Goal: Task Accomplishment & Management: Use online tool/utility

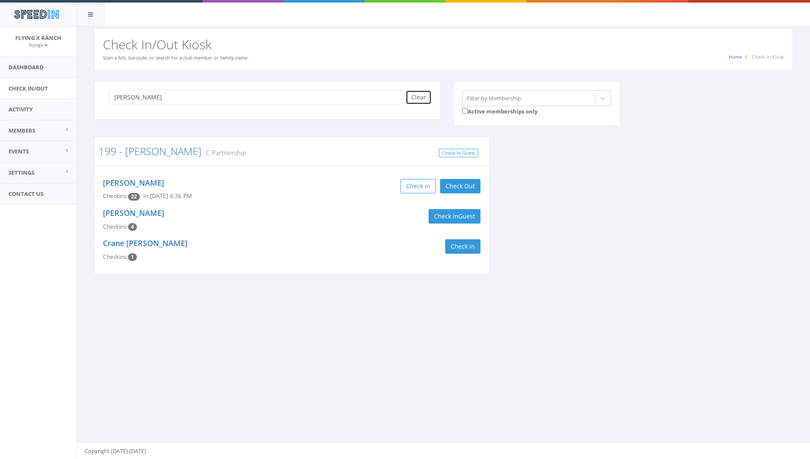
click at [420, 99] on button "Clear" at bounding box center [419, 97] width 26 height 14
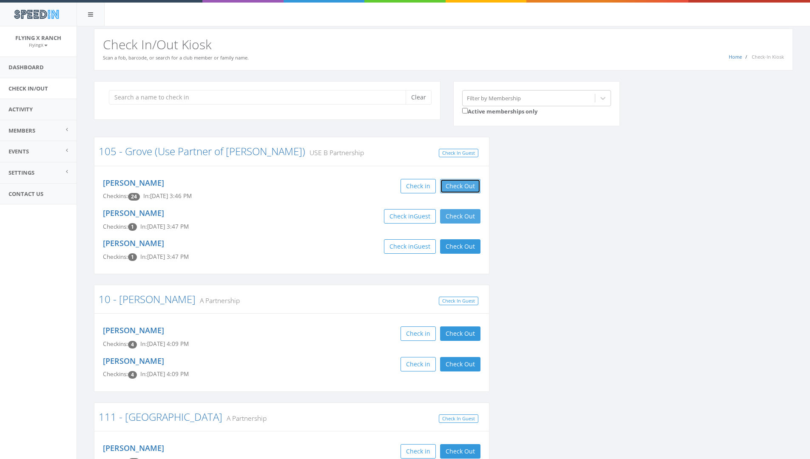
drag, startPoint x: 474, startPoint y: 184, endPoint x: 472, endPoint y: 210, distance: 25.6
click at [474, 189] on button "Check Out" at bounding box center [460, 186] width 40 height 14
drag, startPoint x: 470, startPoint y: 216, endPoint x: 464, endPoint y: 242, distance: 25.9
click at [470, 221] on button "Check Out" at bounding box center [460, 216] width 40 height 14
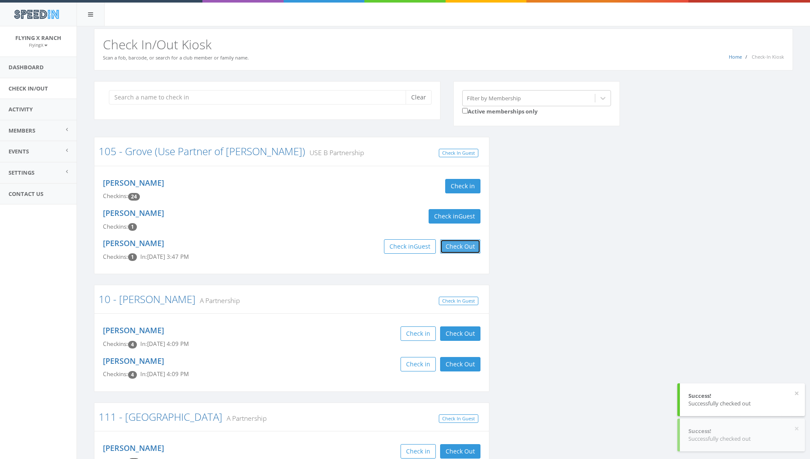
click at [469, 249] on button "Check Out" at bounding box center [460, 246] width 40 height 14
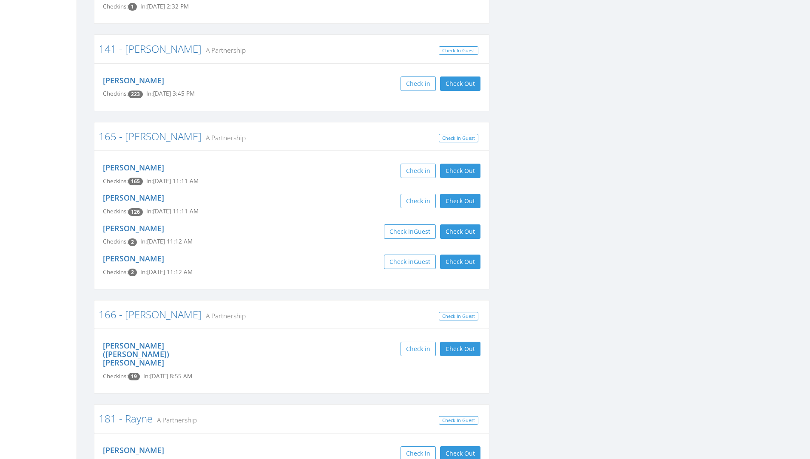
scroll to position [935, 0]
drag, startPoint x: 463, startPoint y: 222, endPoint x: 463, endPoint y: 242, distance: 20.0
click at [463, 224] on button "Check Out" at bounding box center [460, 231] width 40 height 14
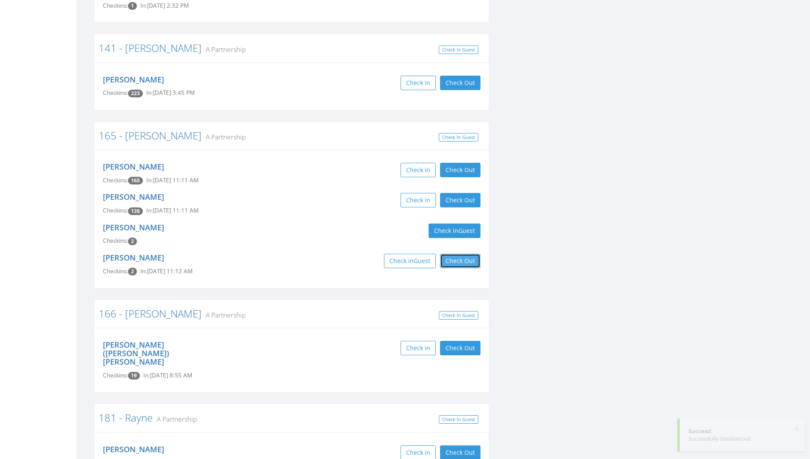
click at [465, 254] on button "Check Out" at bounding box center [460, 261] width 40 height 14
click at [467, 163] on button "Check Out" at bounding box center [460, 170] width 40 height 14
click at [463, 193] on button "Check Out" at bounding box center [460, 200] width 40 height 14
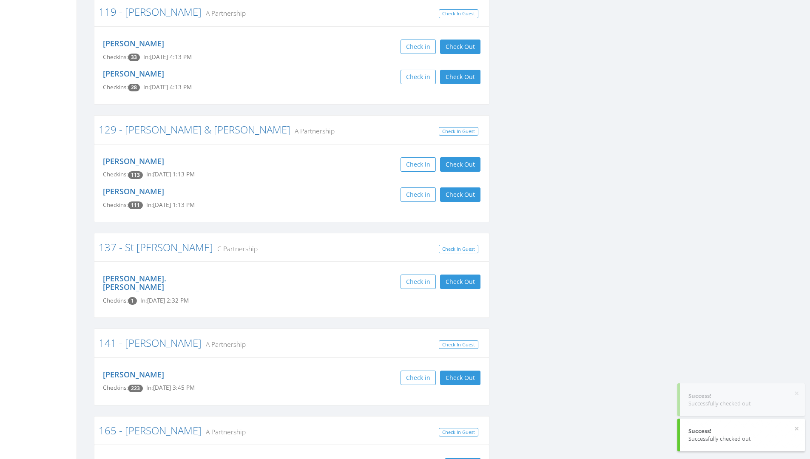
scroll to position [638, 0]
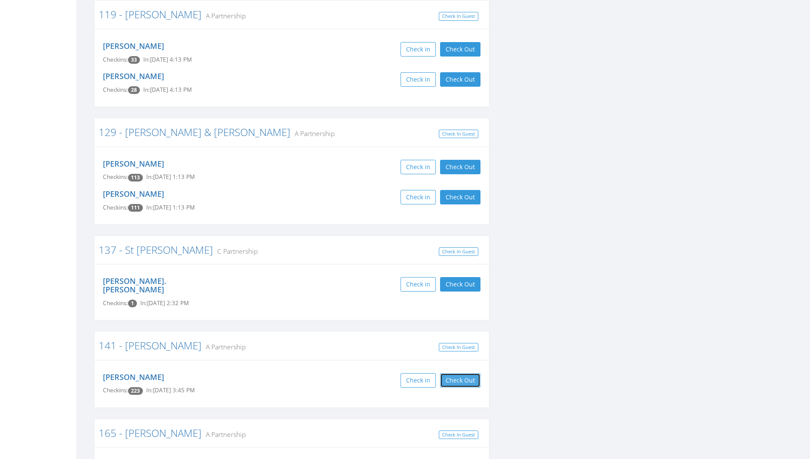
click at [468, 373] on button "Check Out" at bounding box center [460, 380] width 40 height 14
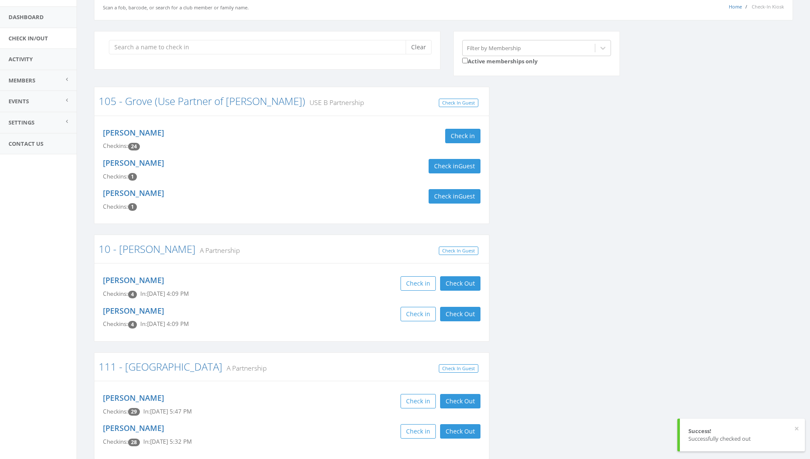
scroll to position [0, 0]
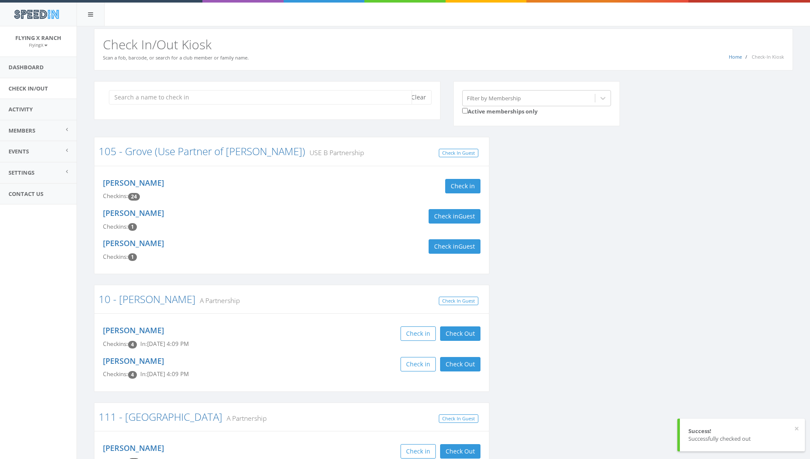
click at [159, 95] on input "search" at bounding box center [260, 97] width 303 height 14
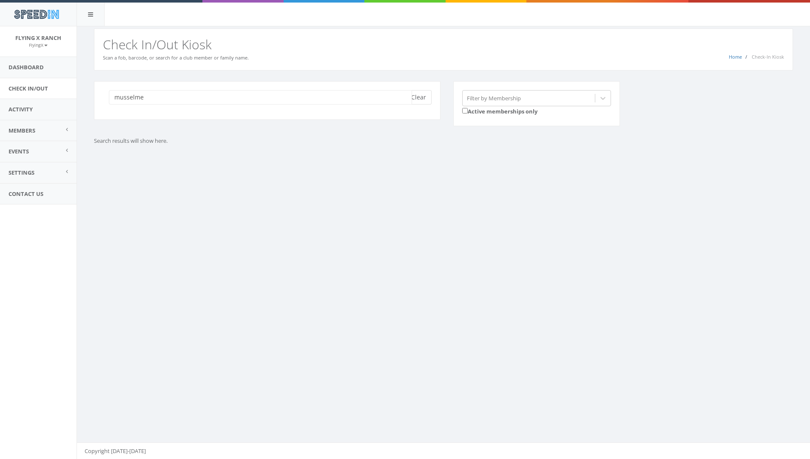
type input "musselme"
click at [416, 99] on button "Clear" at bounding box center [419, 97] width 26 height 14
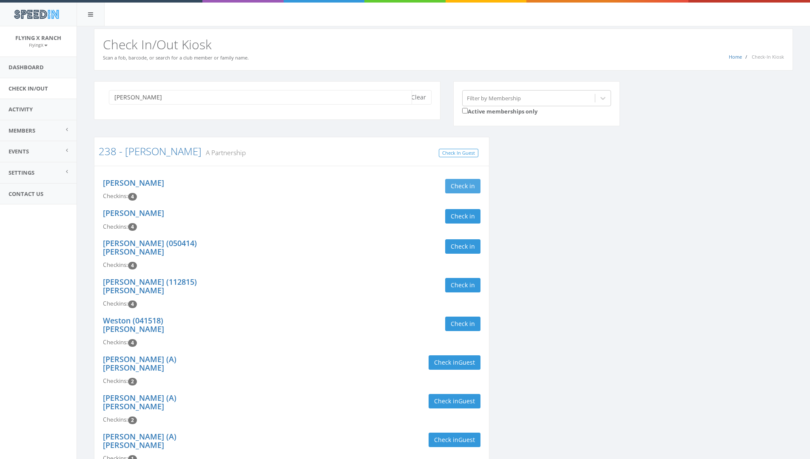
type input "musselman"
click at [462, 182] on button "Check in" at bounding box center [462, 186] width 35 height 14
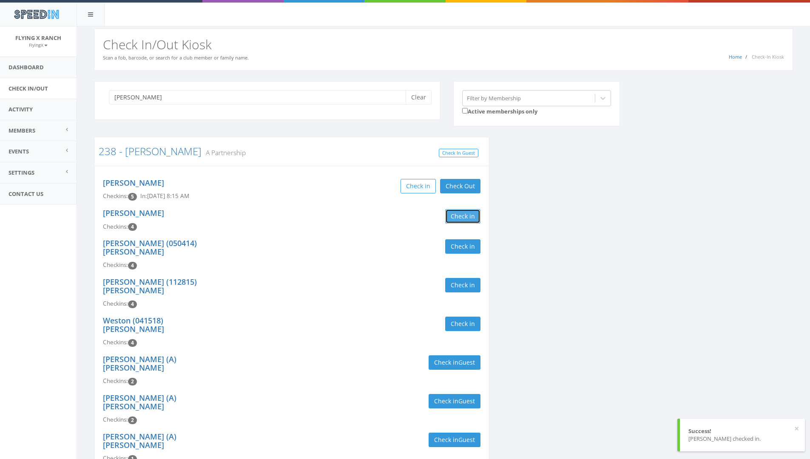
click at [459, 218] on button "Check in" at bounding box center [462, 216] width 35 height 14
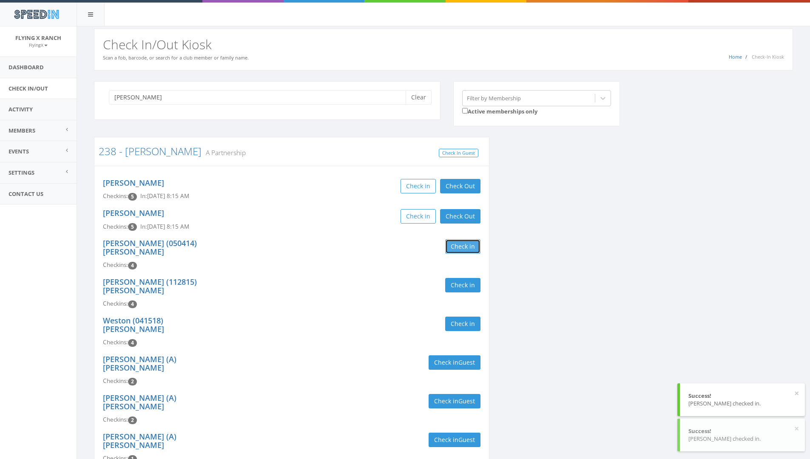
drag, startPoint x: 458, startPoint y: 242, endPoint x: 456, endPoint y: 268, distance: 26.0
click at [458, 244] on button "Check in" at bounding box center [462, 246] width 35 height 14
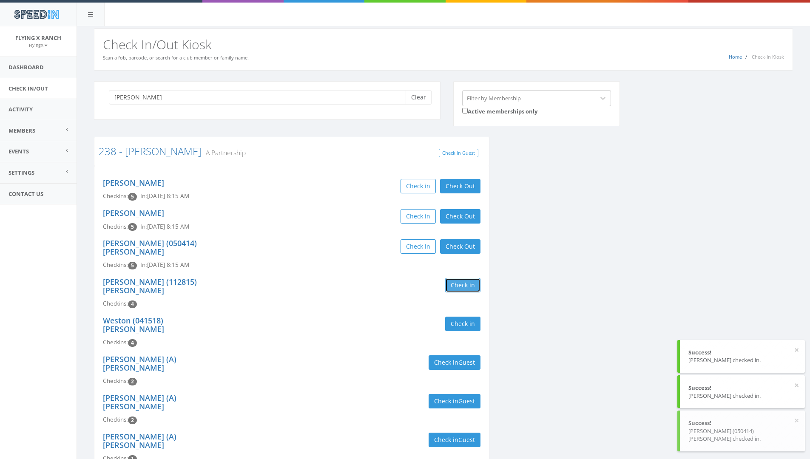
click at [456, 278] on button "Check in" at bounding box center [462, 285] width 35 height 14
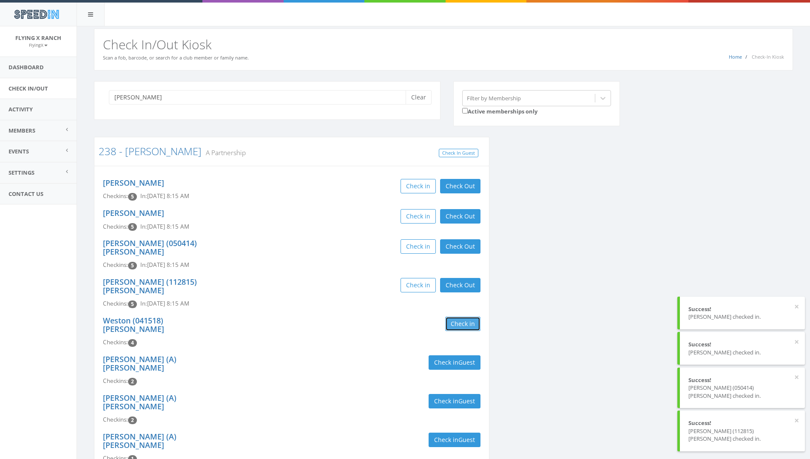
click at [455, 317] on button "Check in" at bounding box center [462, 324] width 35 height 14
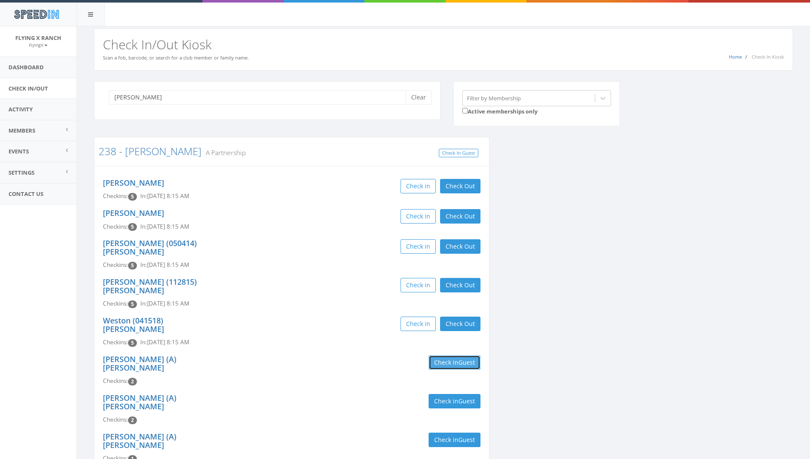
click at [448, 355] on button "Check in Guest" at bounding box center [455, 362] width 52 height 14
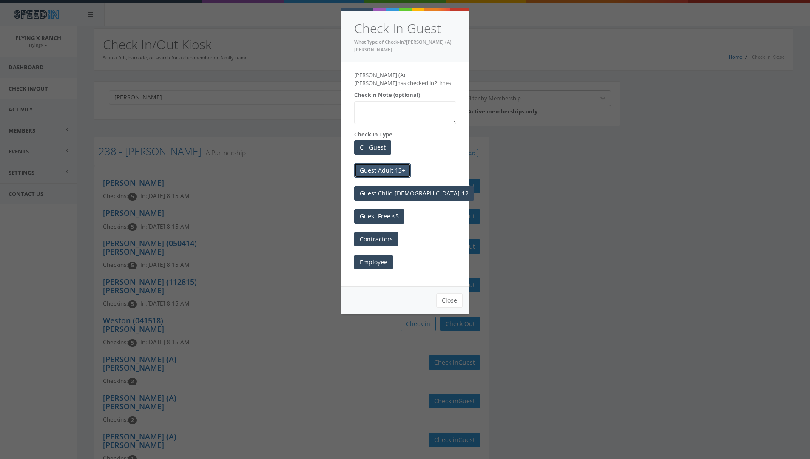
click at [399, 163] on button "Guest Adult 13+" at bounding box center [382, 170] width 57 height 14
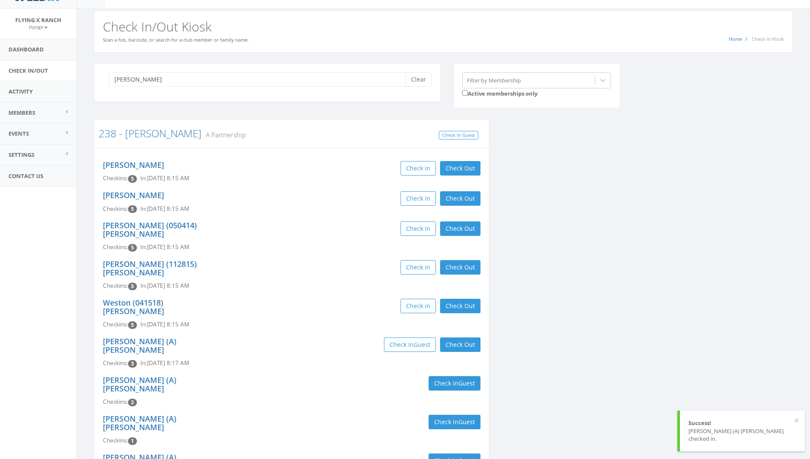
scroll to position [35, 0]
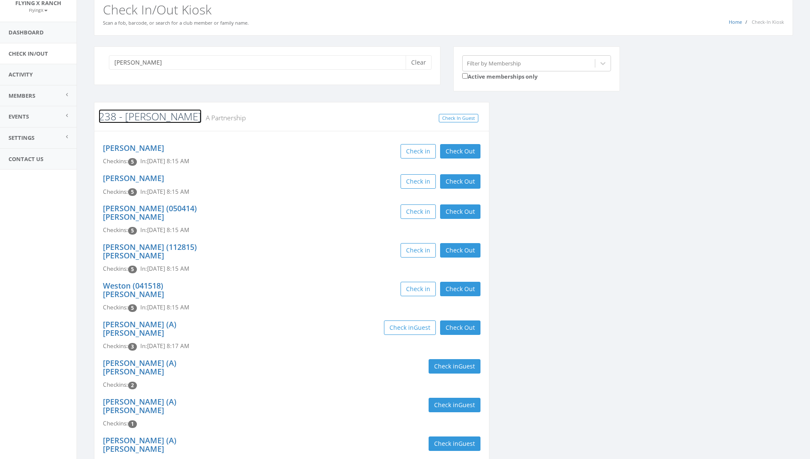
click at [144, 116] on link "238 - [PERSON_NAME]" at bounding box center [150, 116] width 103 height 14
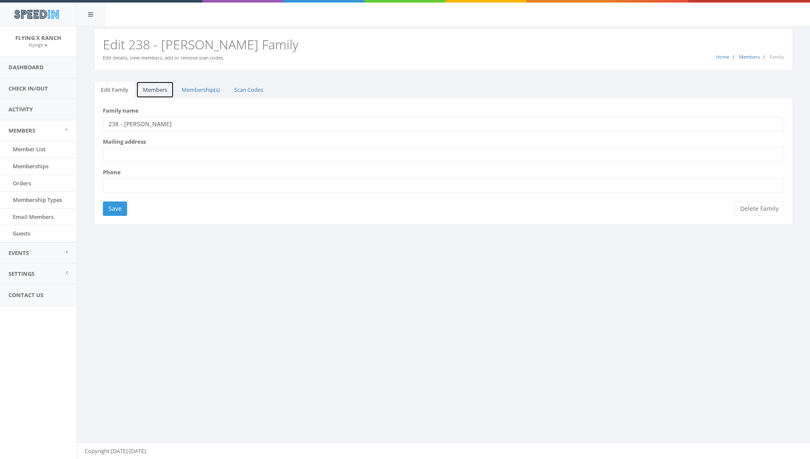
click at [156, 90] on link "Members" at bounding box center [155, 89] width 38 height 17
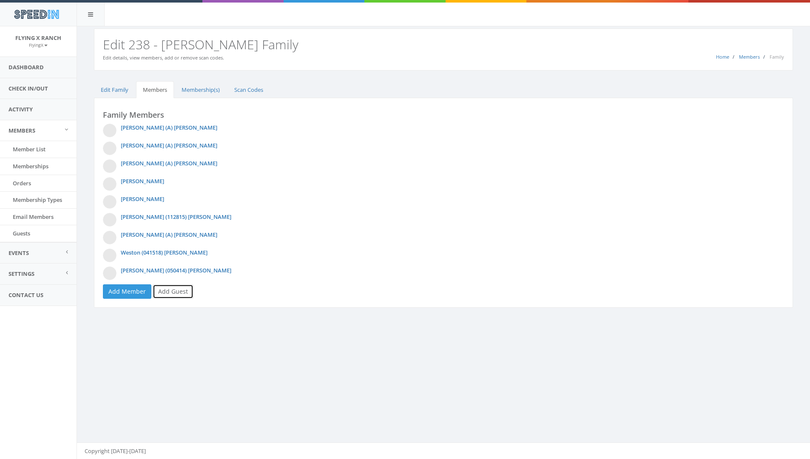
click at [170, 290] on link "Add Guest" at bounding box center [173, 291] width 41 height 14
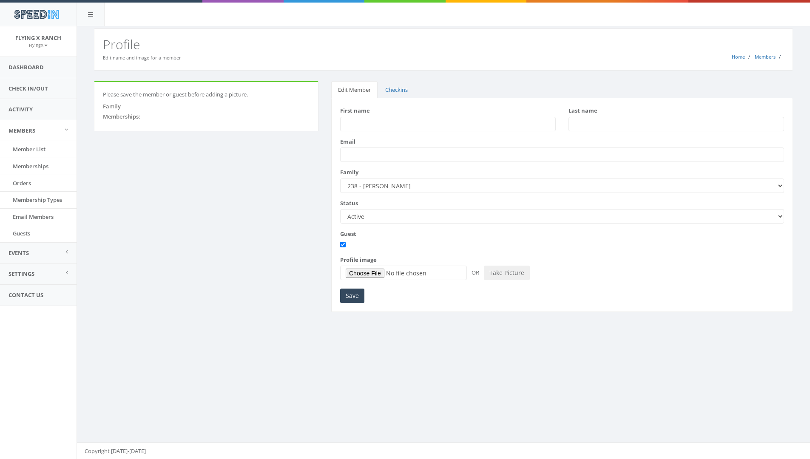
click at [364, 127] on input "First name" at bounding box center [448, 124] width 216 height 14
type input "Greg"
type input "Sutphin"
click at [355, 298] on input "Save" at bounding box center [352, 296] width 24 height 14
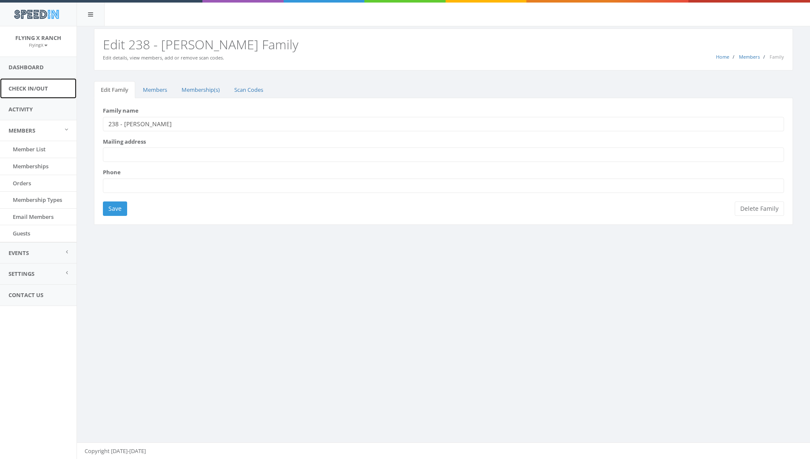
click at [34, 85] on link "Check In/Out" at bounding box center [38, 88] width 77 height 21
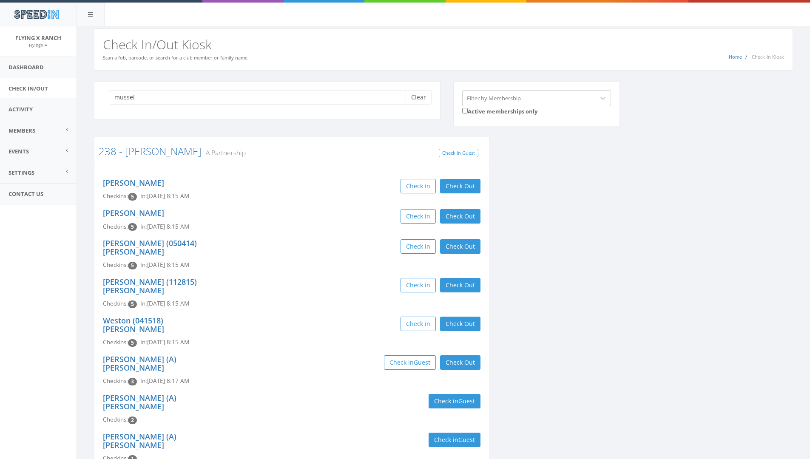
scroll to position [65, 0]
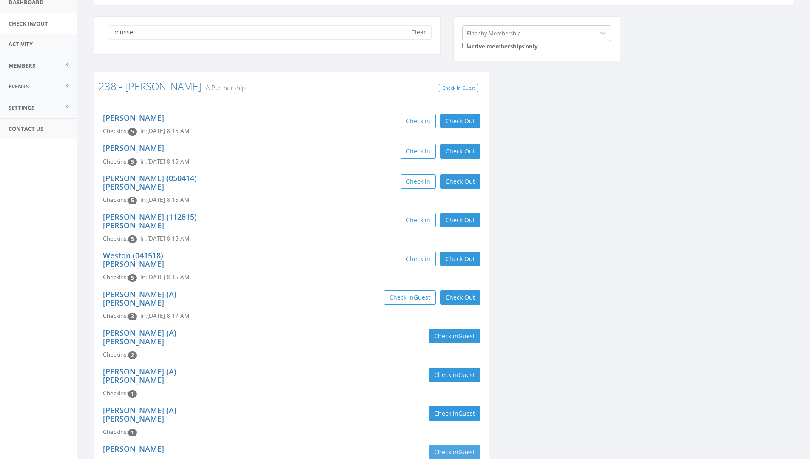
type input "mussel"
click at [438, 445] on button "Check in Guest" at bounding box center [455, 452] width 52 height 14
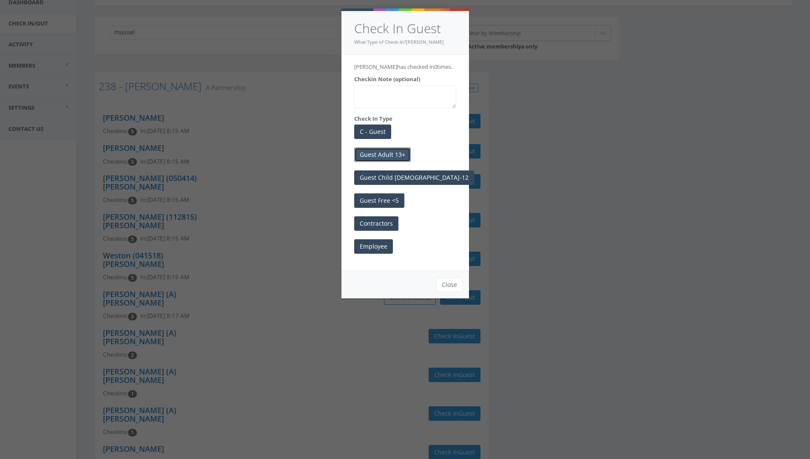
click at [380, 156] on button "Guest Adult 13+" at bounding box center [382, 155] width 57 height 14
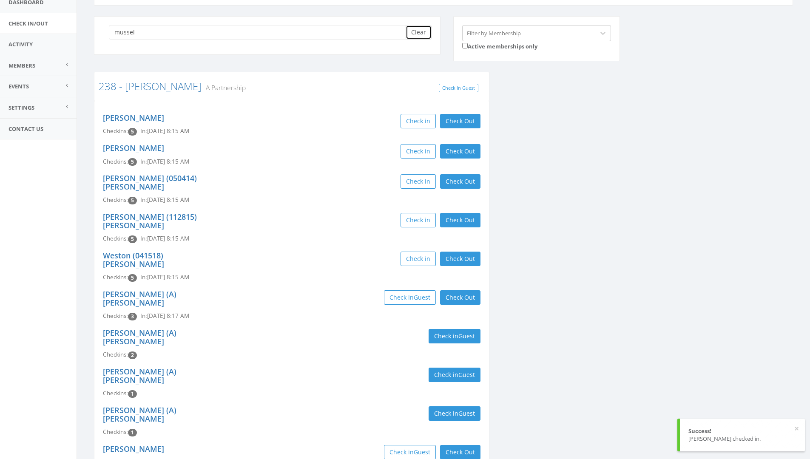
click at [420, 34] on button "Clear" at bounding box center [419, 32] width 26 height 14
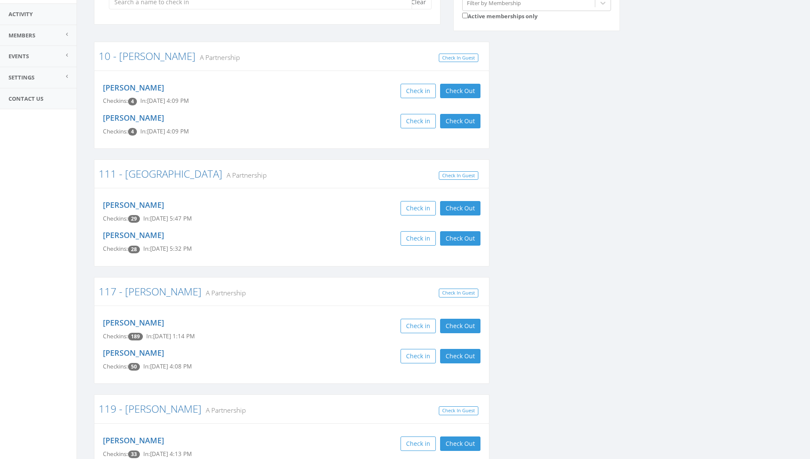
scroll to position [0, 0]
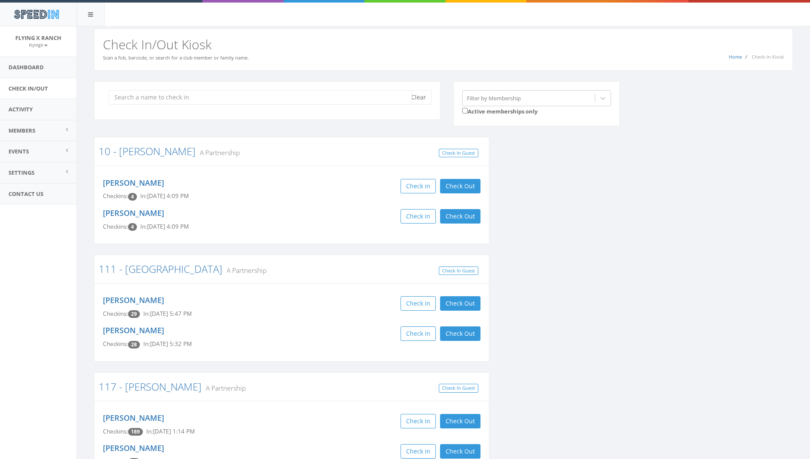
click at [157, 102] on input "search" at bounding box center [260, 97] width 303 height 14
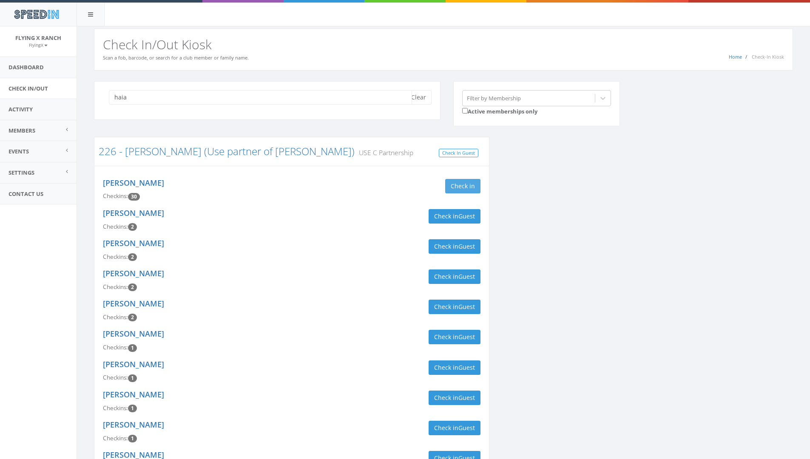
type input "haia"
click at [472, 190] on button "Check in" at bounding box center [462, 186] width 35 height 14
click at [426, 101] on button "Clear" at bounding box center [419, 97] width 26 height 14
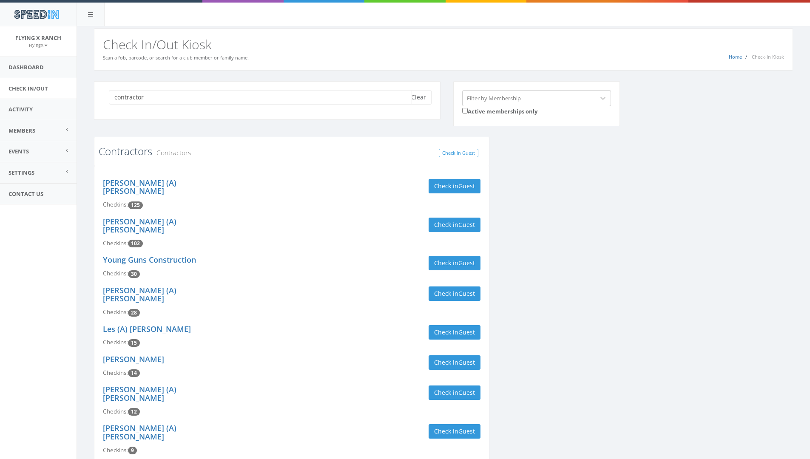
type input "contractor"
click at [127, 153] on link "Contractors" at bounding box center [126, 151] width 54 height 14
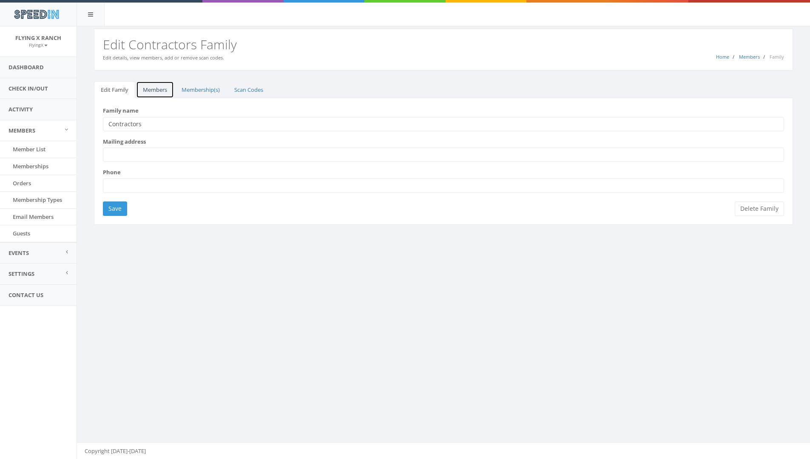
click at [158, 90] on link "Members" at bounding box center [155, 89] width 38 height 17
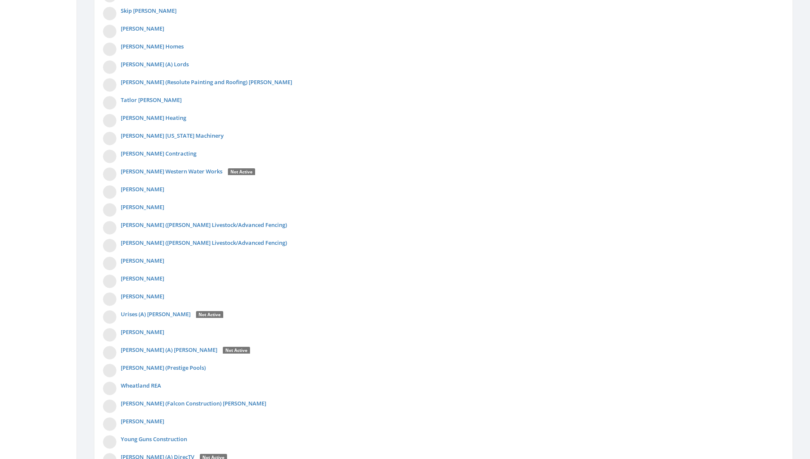
scroll to position [2769, 0]
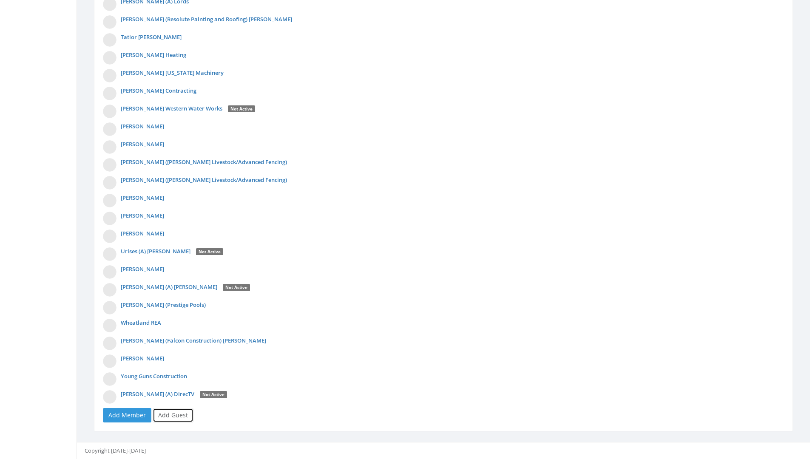
click at [175, 418] on link "Add Guest" at bounding box center [173, 415] width 41 height 14
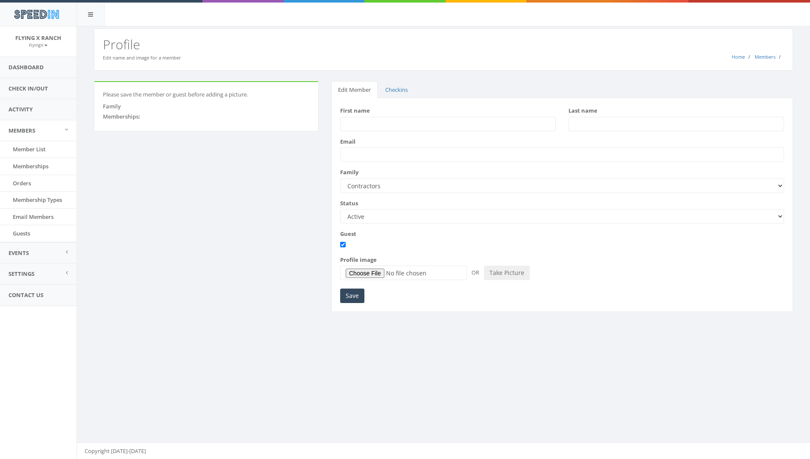
click at [354, 121] on input "First name" at bounding box center [448, 124] width 216 height 14
type input "Will"
type input "[PERSON_NAME]"
click at [356, 301] on input "Save" at bounding box center [352, 296] width 24 height 14
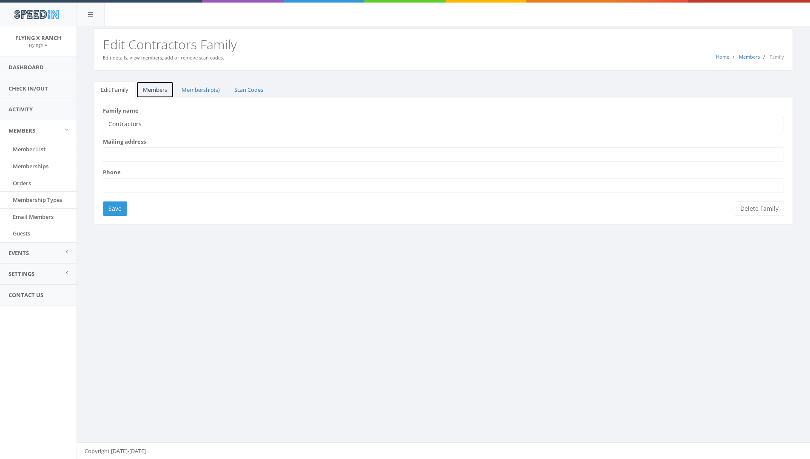
click at [152, 91] on link "Members" at bounding box center [155, 89] width 38 height 17
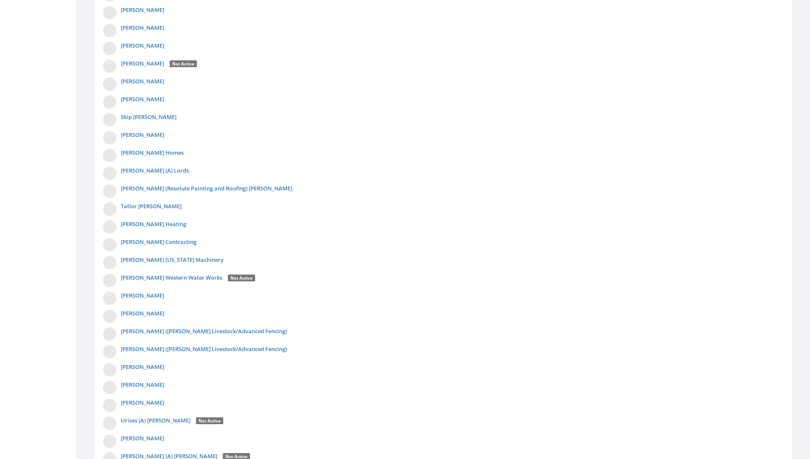
scroll to position [2787, 0]
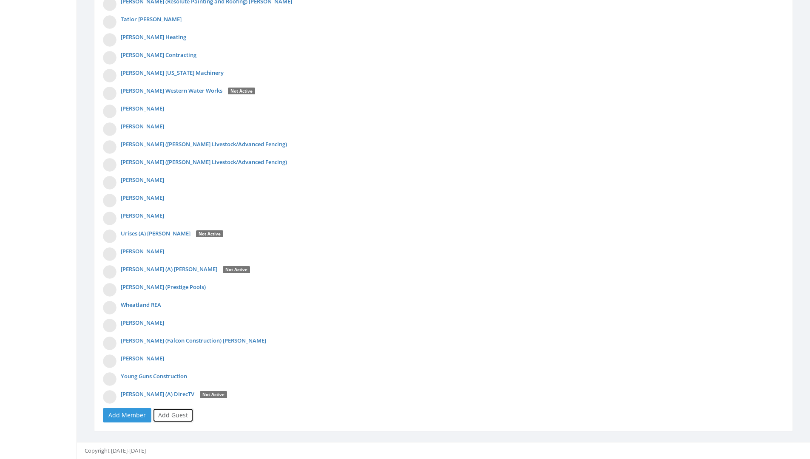
click at [174, 417] on link "Add Guest" at bounding box center [173, 415] width 41 height 14
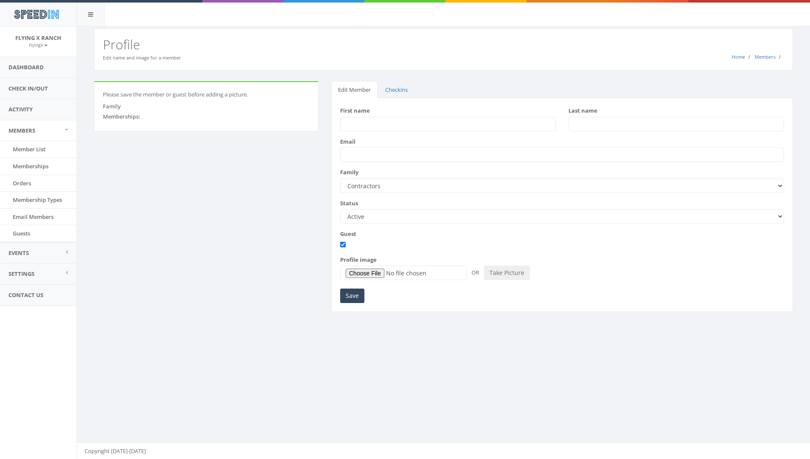
click at [355, 123] on input "First name" at bounding box center [448, 124] width 216 height 14
type input "Delanee"
type input "Miller"
click at [352, 295] on input "Save" at bounding box center [352, 296] width 24 height 14
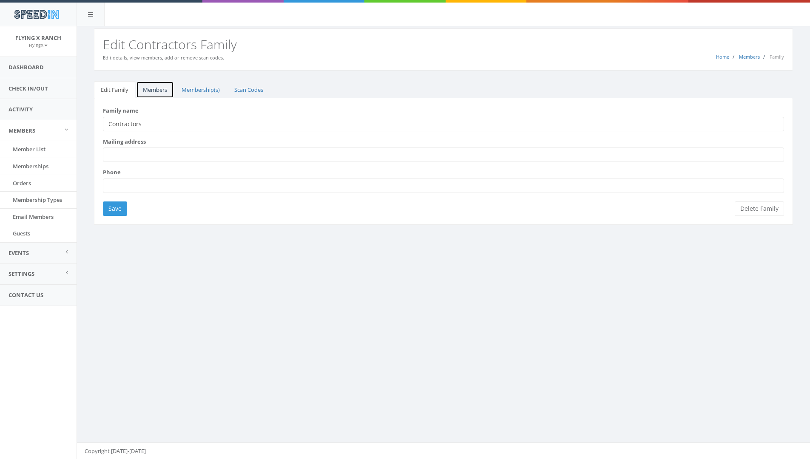
click at [156, 91] on link "Members" at bounding box center [155, 89] width 38 height 17
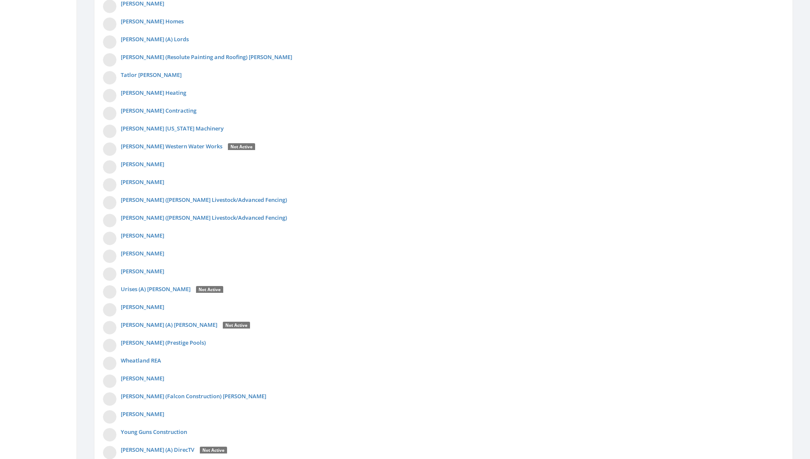
scroll to position [2805, 0]
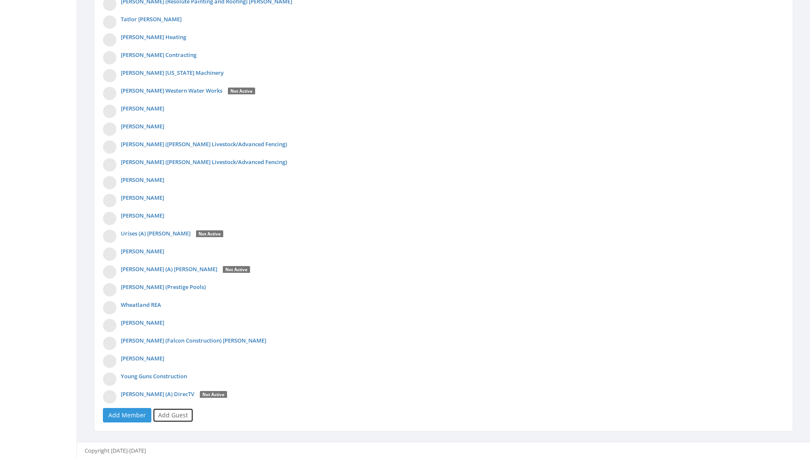
click at [177, 420] on link "Add Guest" at bounding box center [173, 415] width 41 height 14
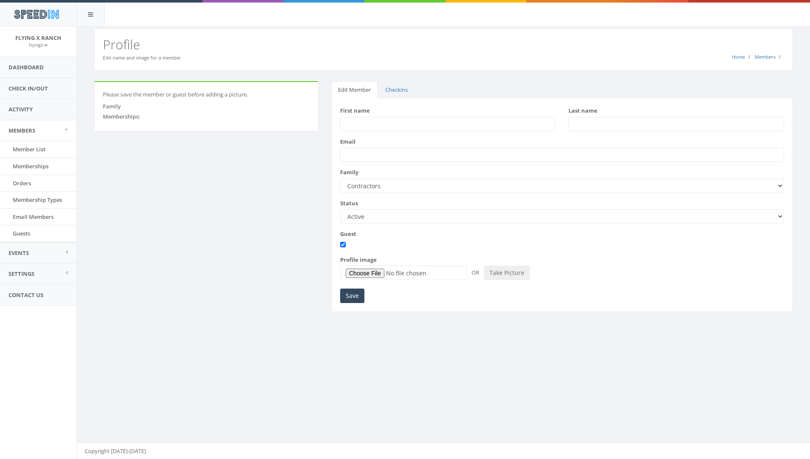
click at [373, 123] on input "First name" at bounding box center [448, 124] width 216 height 14
type input "Chris"
type input "Vella"
click at [347, 297] on input "Save" at bounding box center [352, 296] width 24 height 14
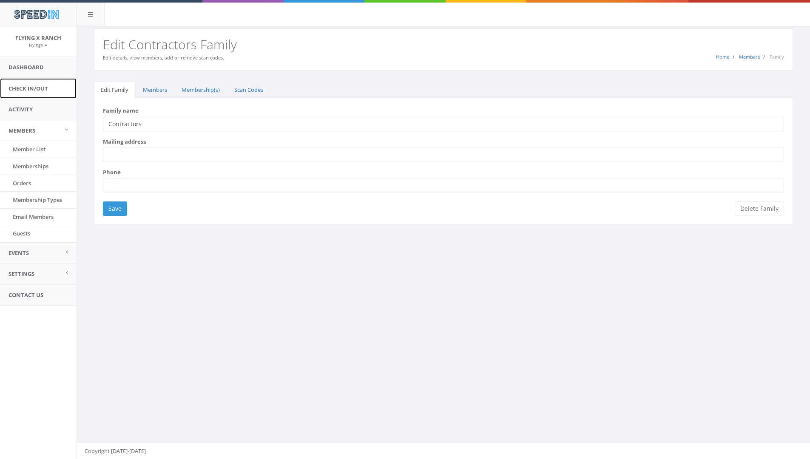
click at [28, 90] on link "Check In/Out" at bounding box center [38, 88] width 77 height 21
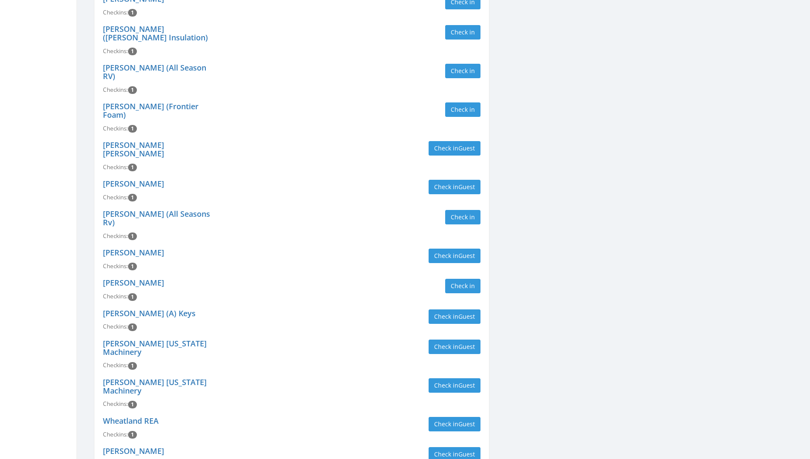
scroll to position [4280, 0]
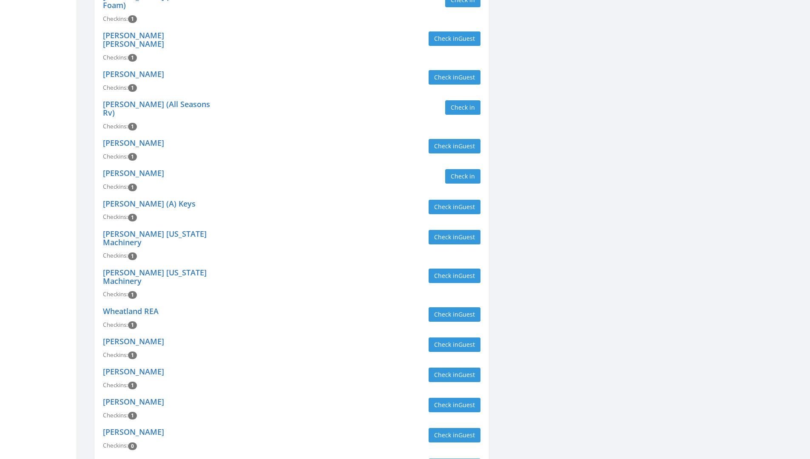
type input "contractor"
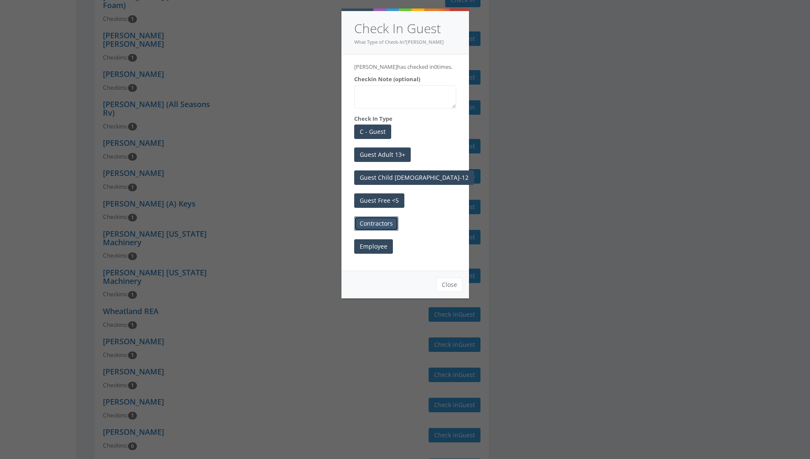
click at [387, 222] on button "Contractors" at bounding box center [376, 223] width 44 height 14
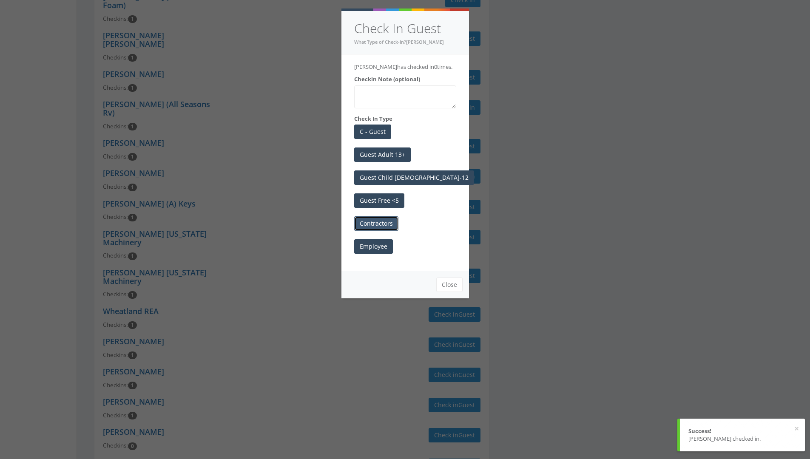
click at [368, 227] on button "Contractors" at bounding box center [376, 223] width 44 height 14
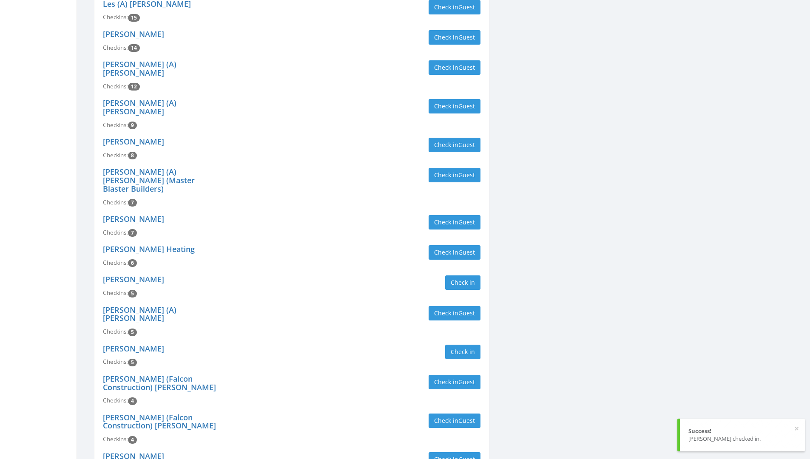
scroll to position [0, 0]
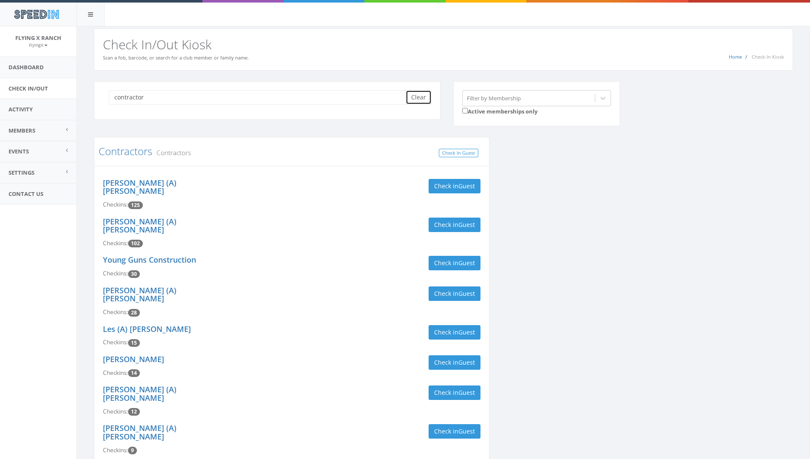
click at [411, 97] on button "Clear" at bounding box center [419, 97] width 26 height 14
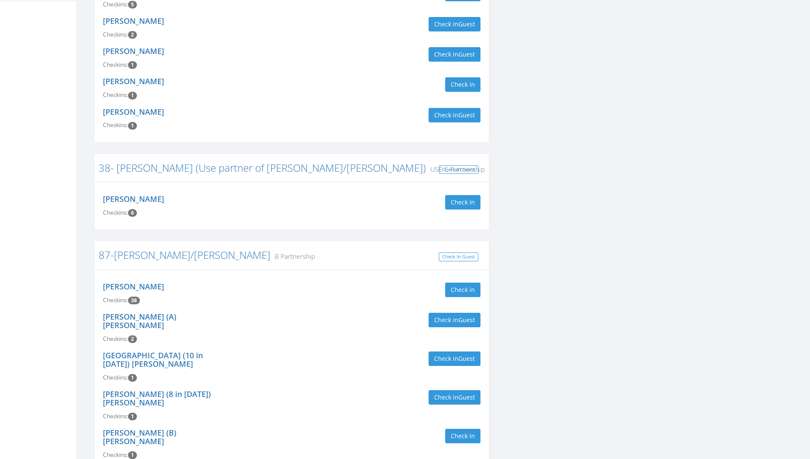
scroll to position [213, 0]
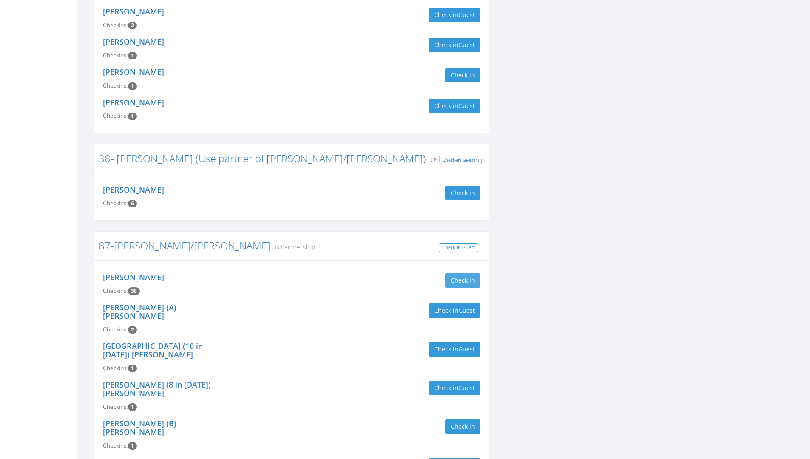
type input "guthri"
click at [452, 273] on button "Check in" at bounding box center [462, 280] width 35 height 14
click at [371, 209] on div "Norman George Checkins: 6 Check in" at bounding box center [291, 197] width 395 height 48
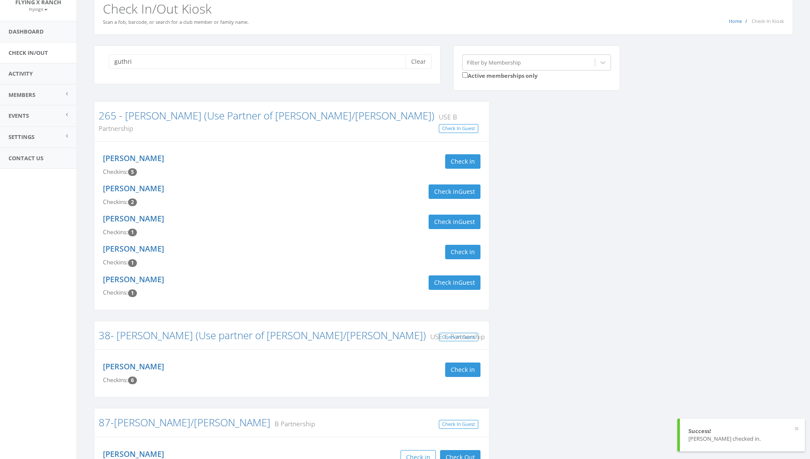
scroll to position [0, 0]
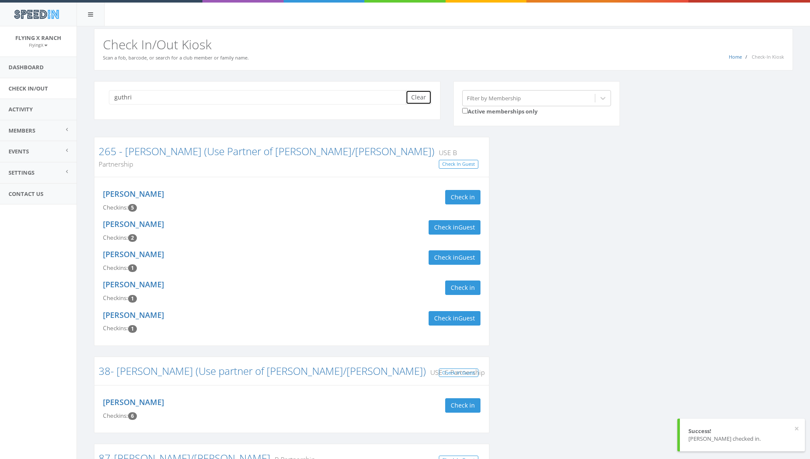
click at [418, 95] on button "Clear" at bounding box center [419, 97] width 26 height 14
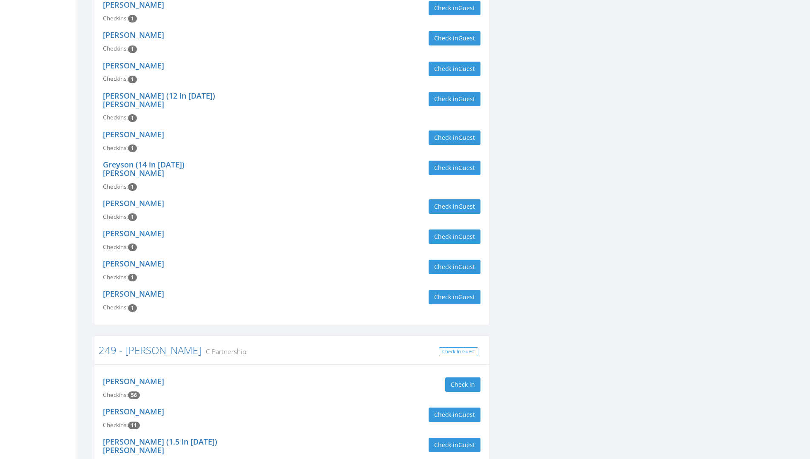
scroll to position [680, 0]
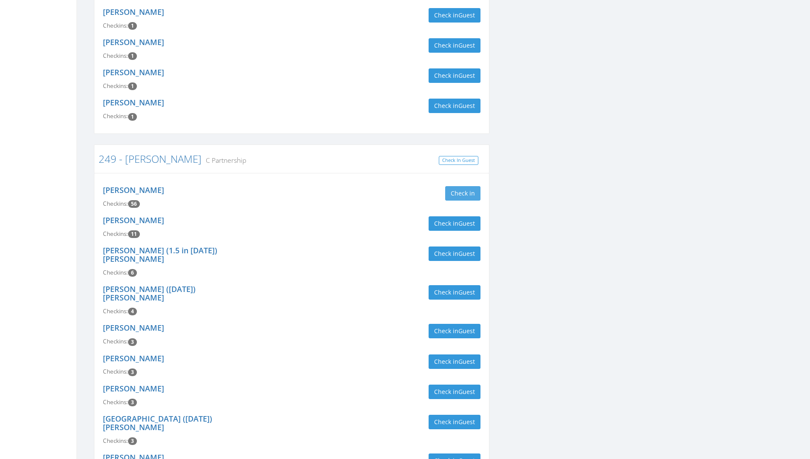
type input "caranci"
click at [474, 186] on button "Check in" at bounding box center [462, 193] width 35 height 14
click at [348, 213] on div "Barbara Guthrie Checkins: 11 Check in Guest" at bounding box center [292, 227] width 390 height 30
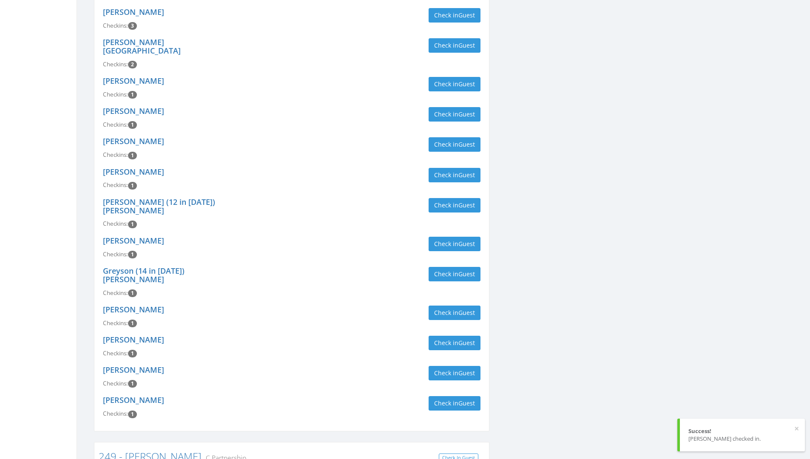
scroll to position [85, 0]
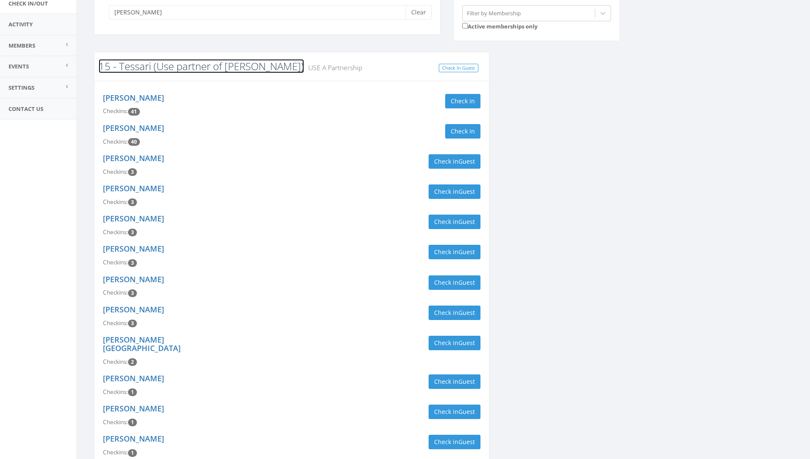
click at [203, 68] on link "15 - Tessari (Use partner of Caranci)" at bounding box center [201, 66] width 205 height 14
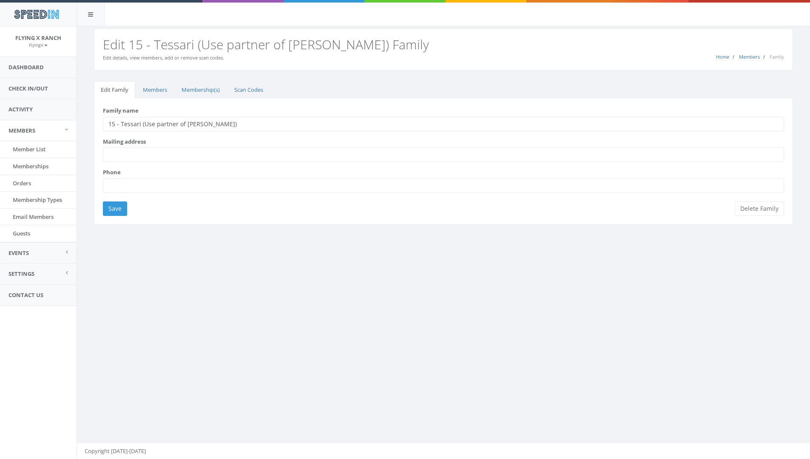
click at [182, 127] on input "15 - Tessari (Use partner of [PERSON_NAME])" at bounding box center [443, 124] width 681 height 14
drag, startPoint x: 184, startPoint y: 124, endPoint x: 205, endPoint y: 124, distance: 21.3
click at [205, 124] on input "15 - Tessari (Use partner of [PERSON_NAME])" at bounding box center [443, 124] width 681 height 14
type input "15 - Tessari (Use partner ofSanvi)"
click at [108, 212] on input "Save" at bounding box center [115, 209] width 24 height 14
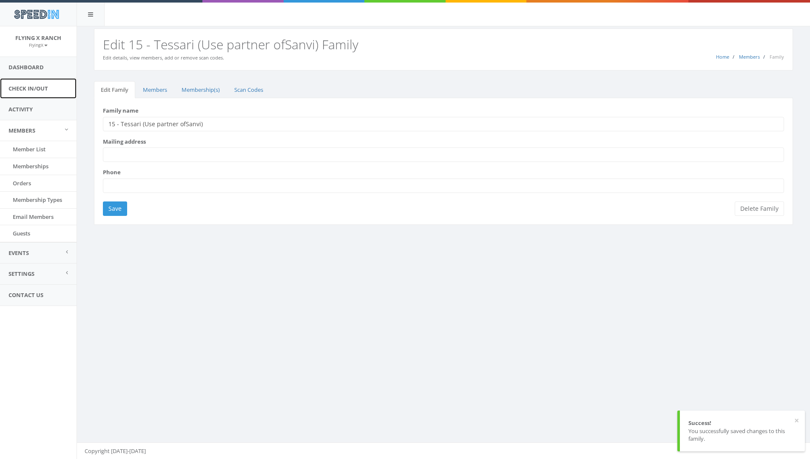
click at [33, 85] on link "Check In/Out" at bounding box center [38, 88] width 77 height 21
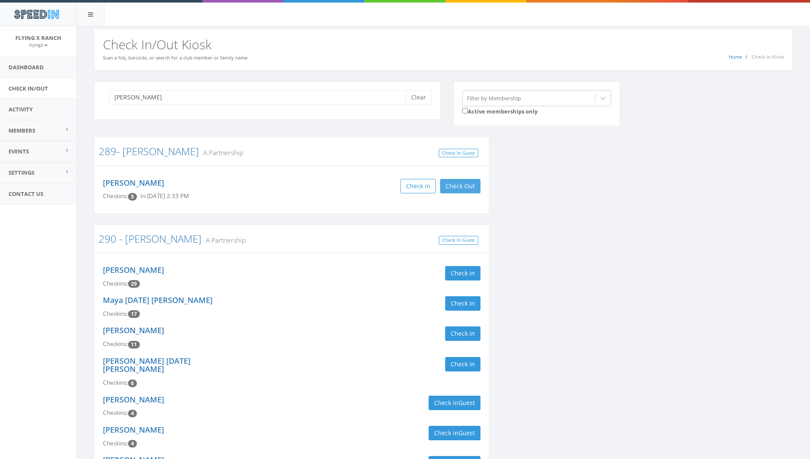
type input "[PERSON_NAME]"
click at [460, 187] on button "Check Out" at bounding box center [460, 186] width 40 height 14
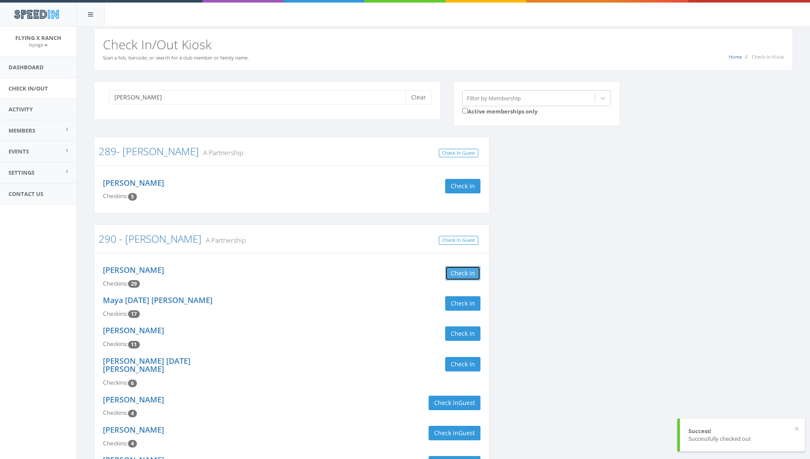
click at [469, 272] on button "Check in" at bounding box center [462, 273] width 35 height 14
click at [347, 283] on div "[PERSON_NAME] Checkins: 30 In: [DATE] 8:25 AM Check in Check Out Check Out" at bounding box center [292, 277] width 390 height 30
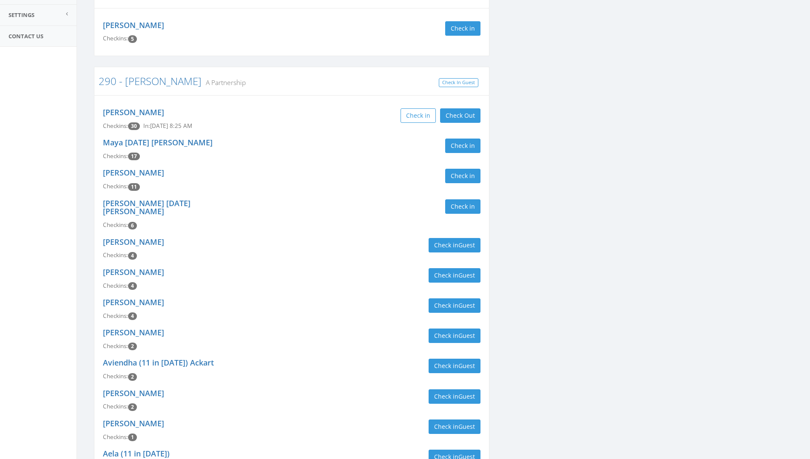
scroll to position [11, 0]
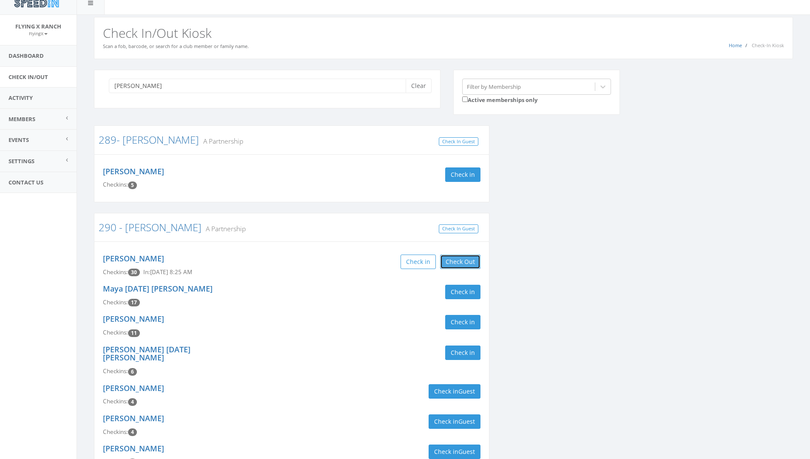
click at [451, 264] on button "Check Out" at bounding box center [460, 262] width 40 height 14
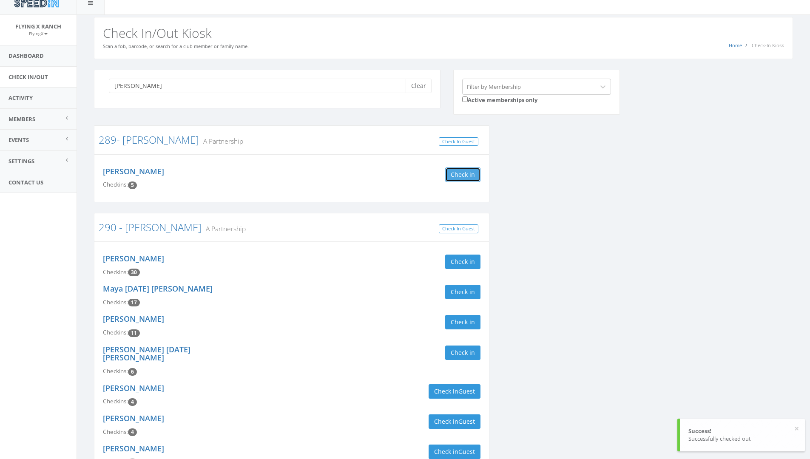
click at [466, 174] on button "Check in" at bounding box center [462, 175] width 35 height 14
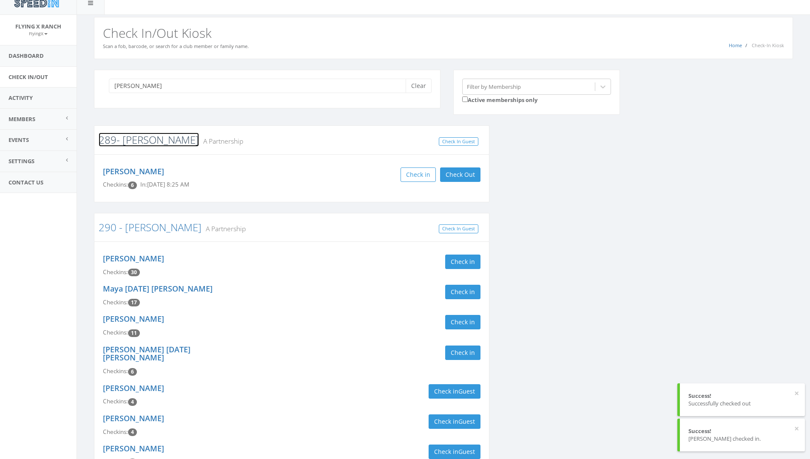
click at [144, 139] on link "289- [PERSON_NAME]" at bounding box center [149, 140] width 100 height 14
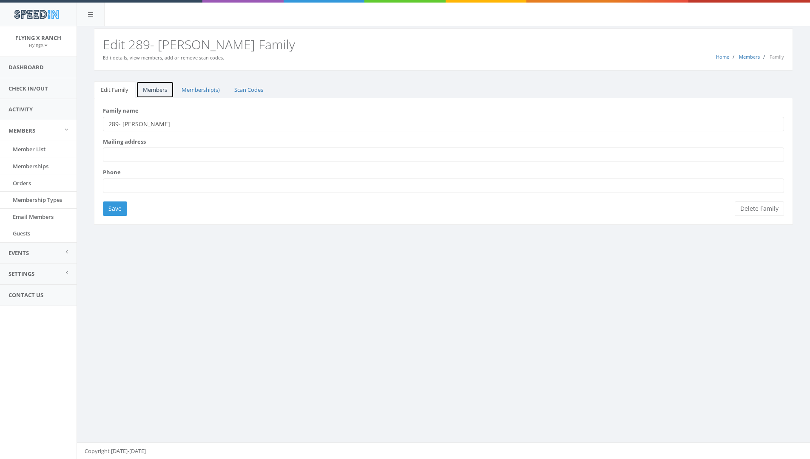
click at [147, 91] on link "Members" at bounding box center [155, 89] width 38 height 17
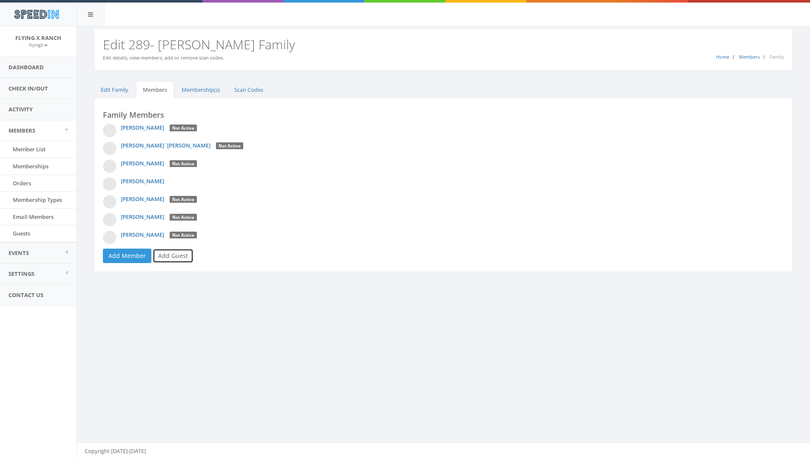
click at [173, 257] on link "Add Guest" at bounding box center [173, 256] width 41 height 14
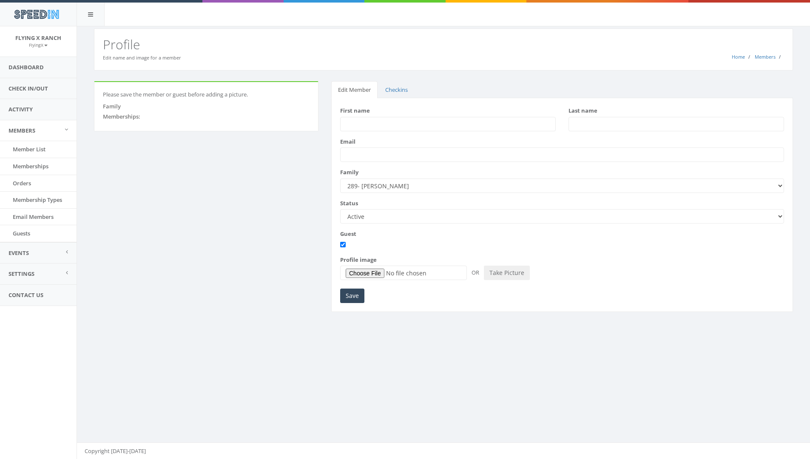
click at [371, 124] on input "First name" at bounding box center [448, 124] width 216 height 14
type input "Kyle"
type input "Larson"
click at [352, 292] on input "Save" at bounding box center [352, 296] width 24 height 14
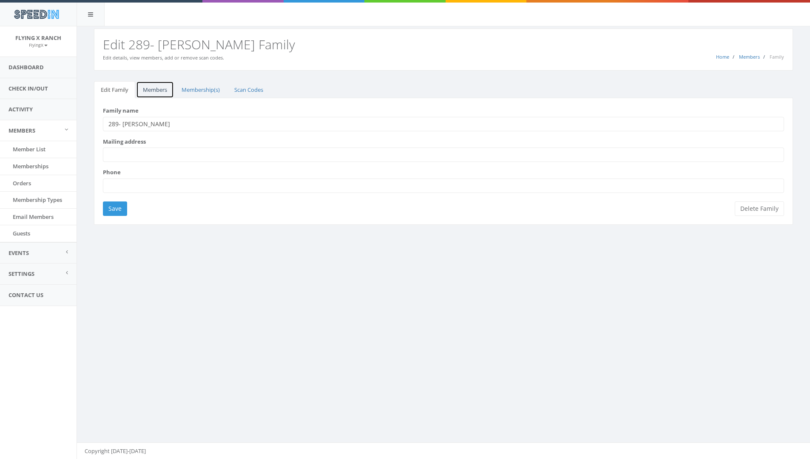
click at [159, 91] on link "Members" at bounding box center [155, 89] width 38 height 17
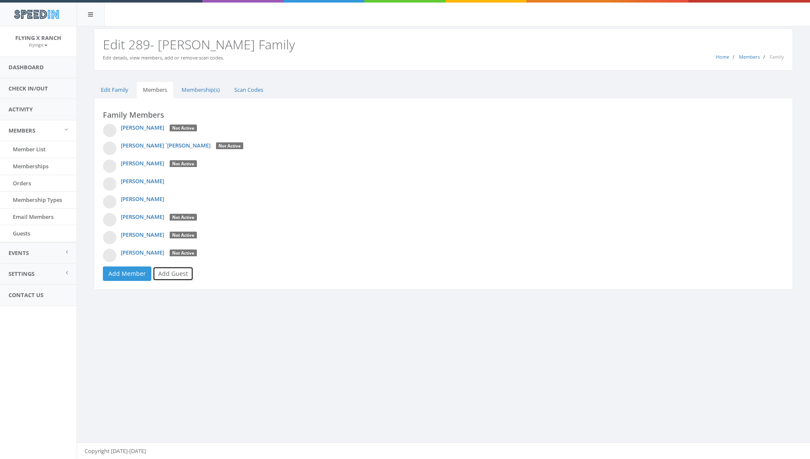
click at [173, 271] on link "Add Guest" at bounding box center [173, 274] width 41 height 14
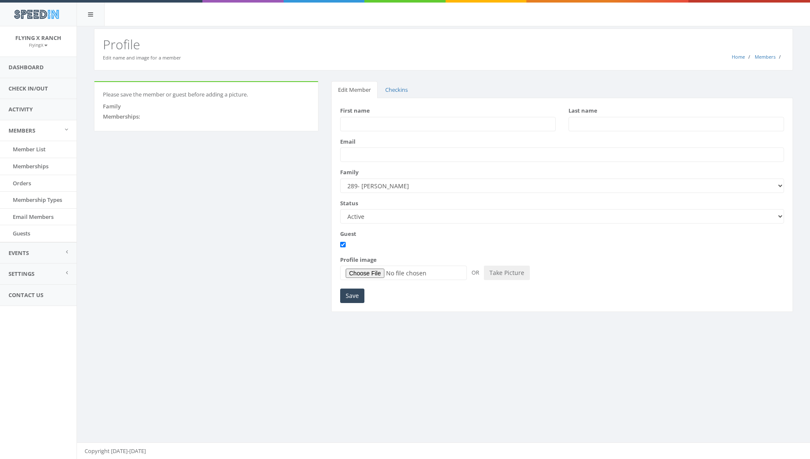
click at [380, 123] on input "First name" at bounding box center [448, 124] width 216 height 14
type input "[PERSON_NAME]"
click at [370, 127] on input "[PERSON_NAME]" at bounding box center [448, 124] width 216 height 14
type input "[PERSON_NAME] (9 in [DATE])"
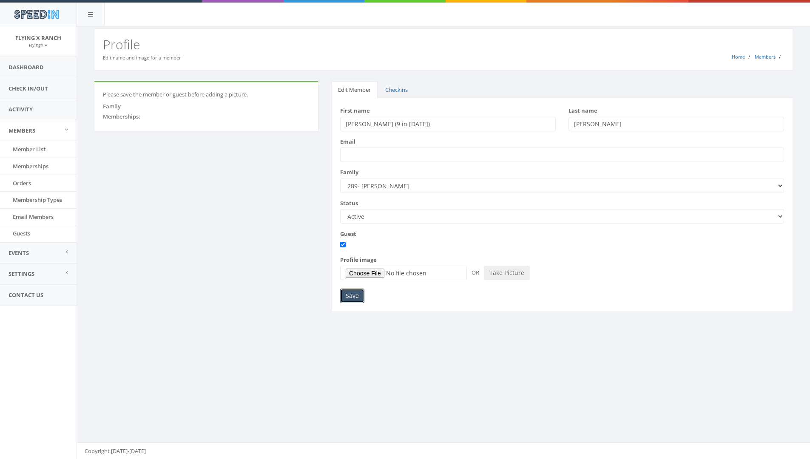
click at [352, 292] on input "Save" at bounding box center [352, 296] width 24 height 14
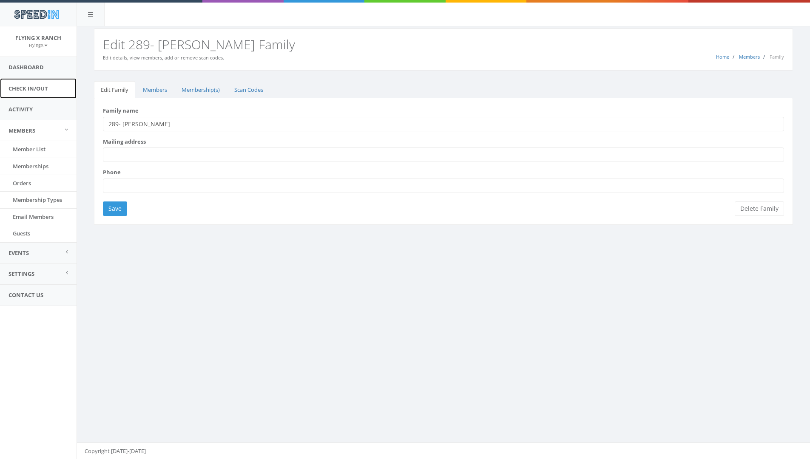
click at [21, 87] on link "Check In/Out" at bounding box center [38, 88] width 77 height 21
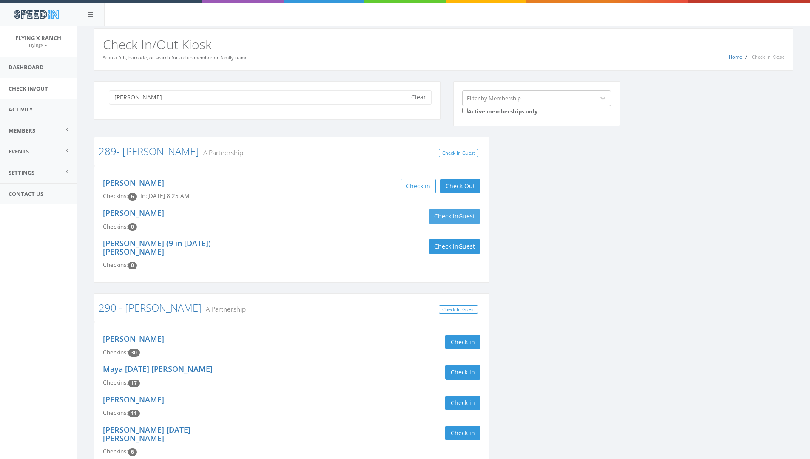
type input "larson"
click at [465, 216] on span "Guest" at bounding box center [466, 216] width 17 height 8
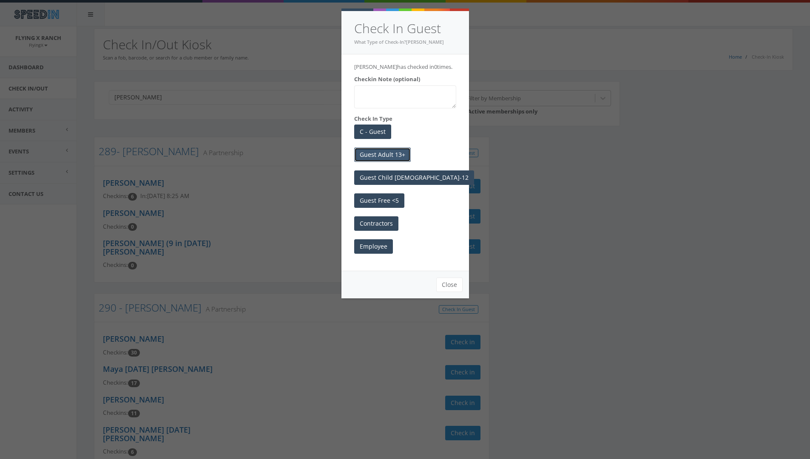
click at [396, 158] on button "Guest Adult 13+" at bounding box center [382, 155] width 57 height 14
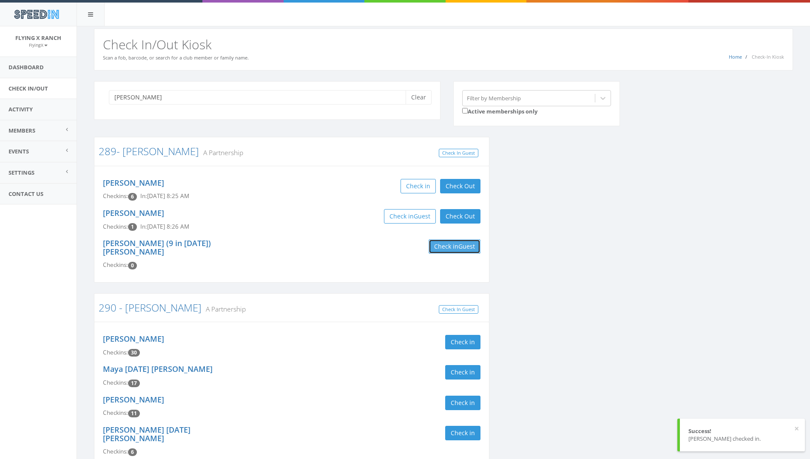
click at [466, 250] on span "Guest" at bounding box center [466, 246] width 17 height 8
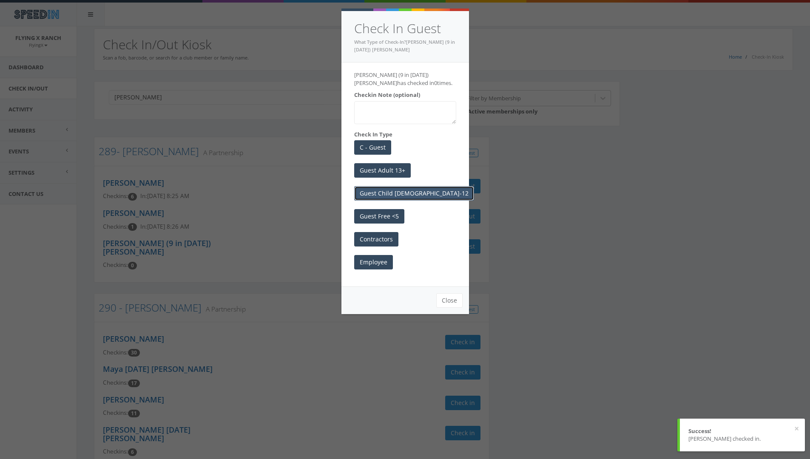
click at [393, 191] on button "Guest Child 6-12" at bounding box center [414, 193] width 120 height 14
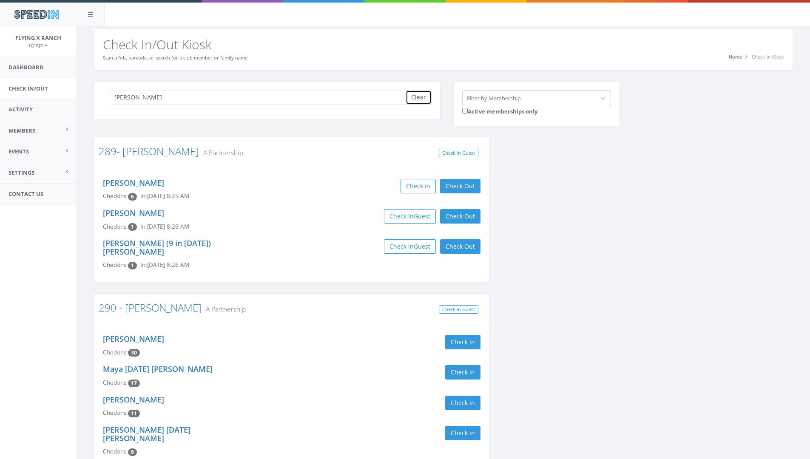
click at [424, 100] on button "Clear" at bounding box center [419, 97] width 26 height 14
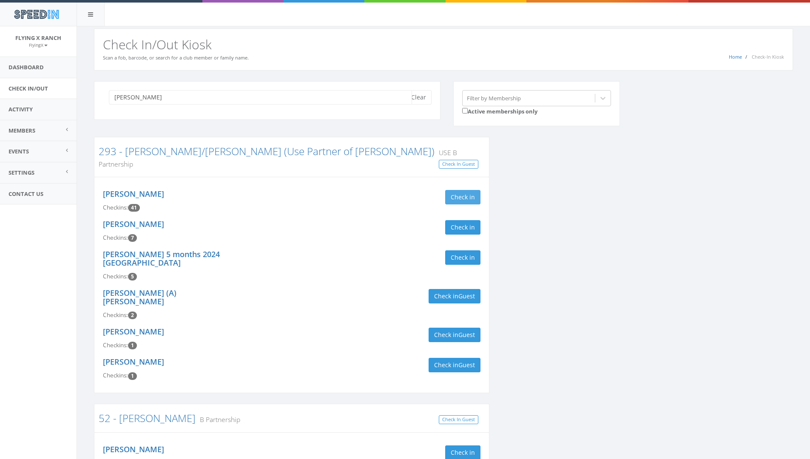
type input "kenworthy"
click at [464, 190] on button "Check in" at bounding box center [462, 197] width 35 height 14
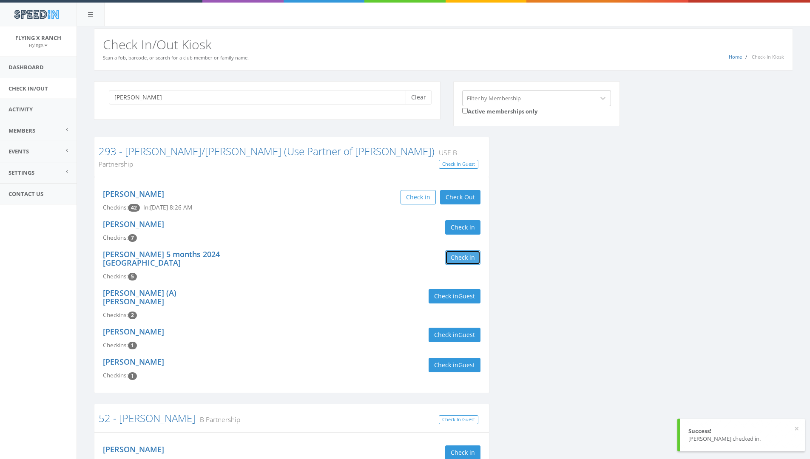
click at [474, 250] on button "Check in" at bounding box center [462, 257] width 35 height 14
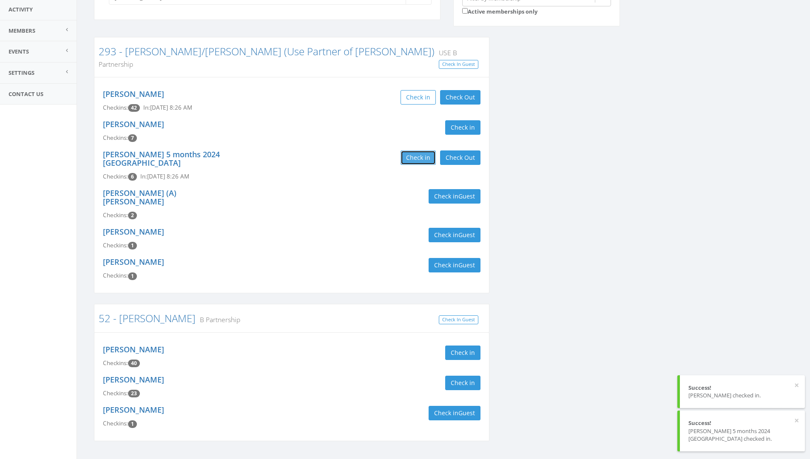
scroll to position [100, 0]
click at [458, 345] on button "Check in" at bounding box center [462, 352] width 35 height 14
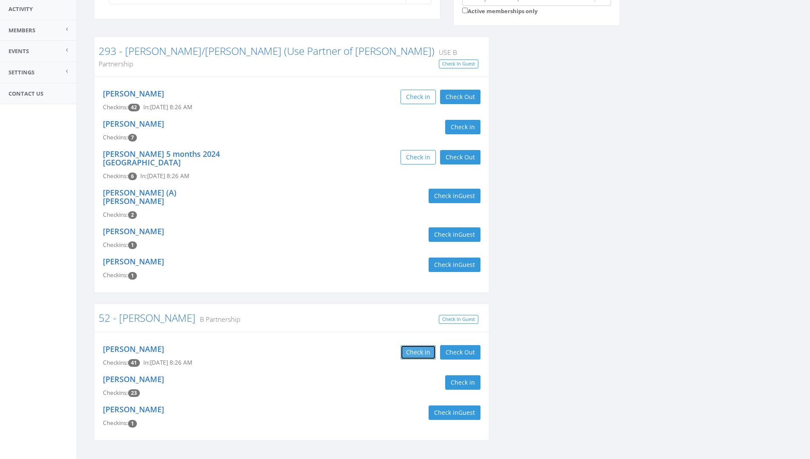
scroll to position [0, 0]
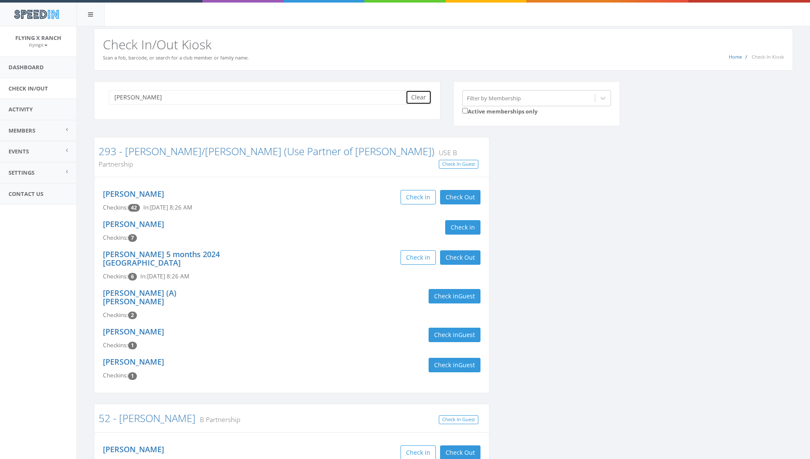
click at [421, 99] on button "Clear" at bounding box center [419, 97] width 26 height 14
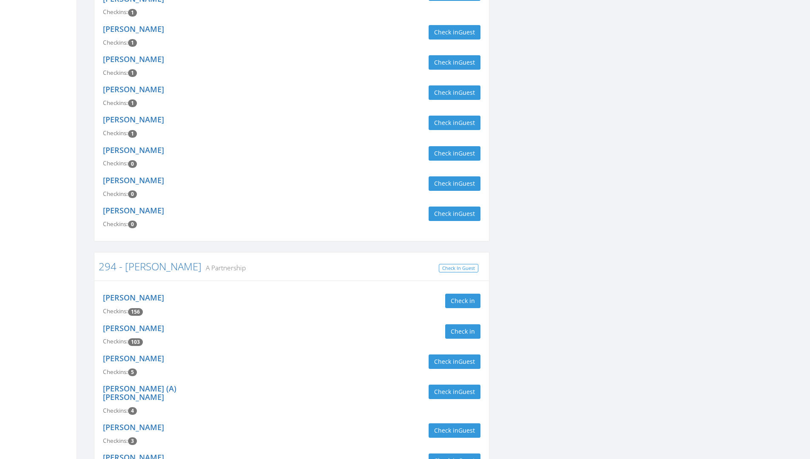
scroll to position [1063, 0]
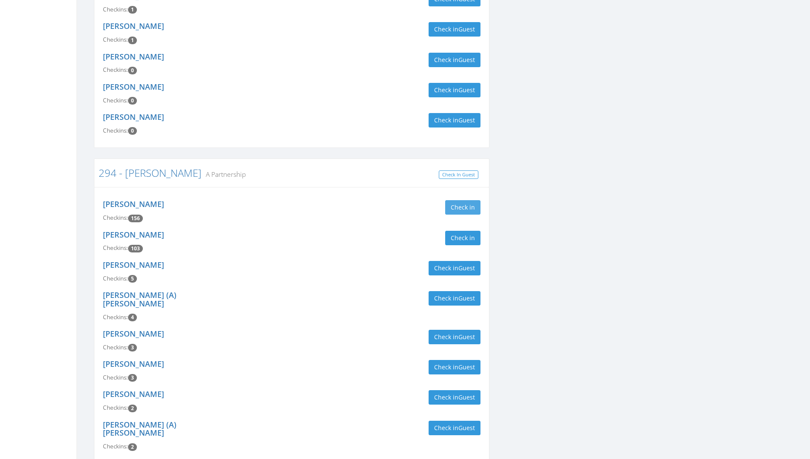
type input "crump"
click at [462, 200] on button "Check in" at bounding box center [462, 207] width 35 height 14
click at [457, 231] on button "Check in" at bounding box center [462, 238] width 35 height 14
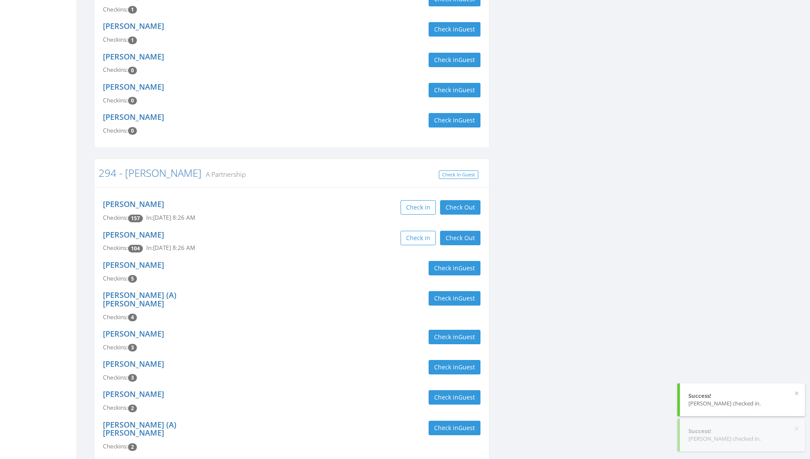
click at [295, 261] on div "Check in Guest" at bounding box center [389, 268] width 195 height 14
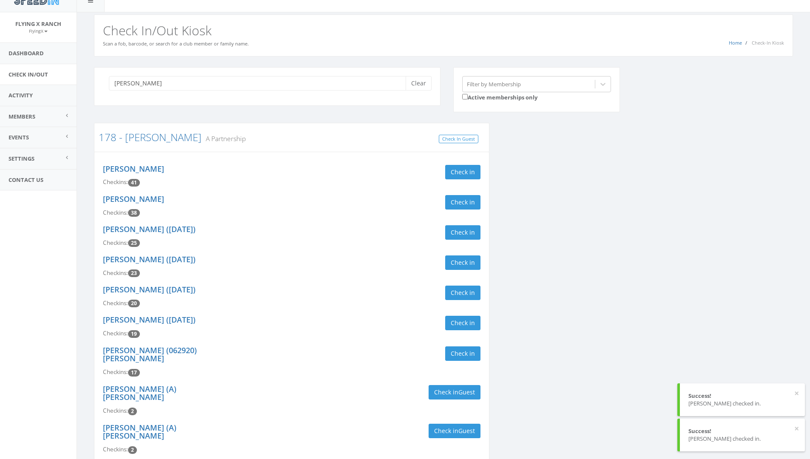
scroll to position [0, 0]
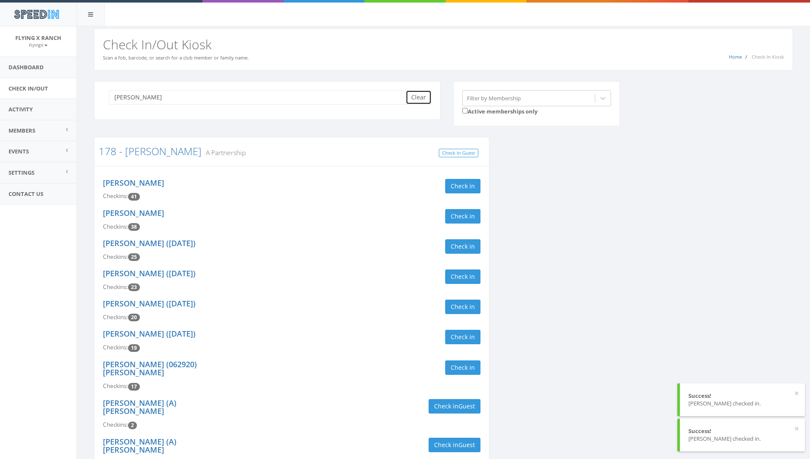
click at [418, 101] on button "Clear" at bounding box center [419, 97] width 26 height 14
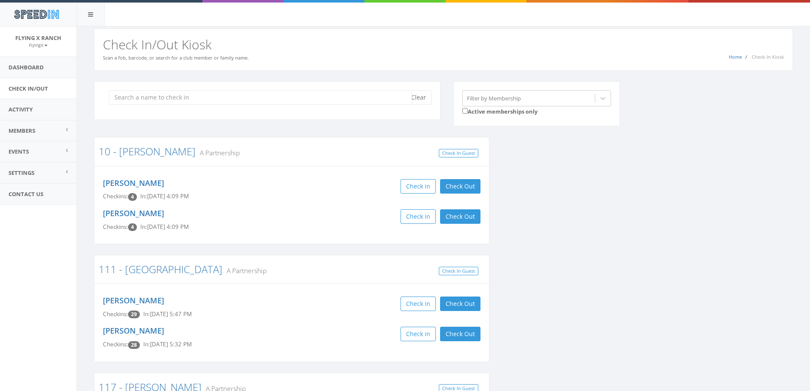
click at [149, 94] on input "search" at bounding box center [260, 97] width 303 height 14
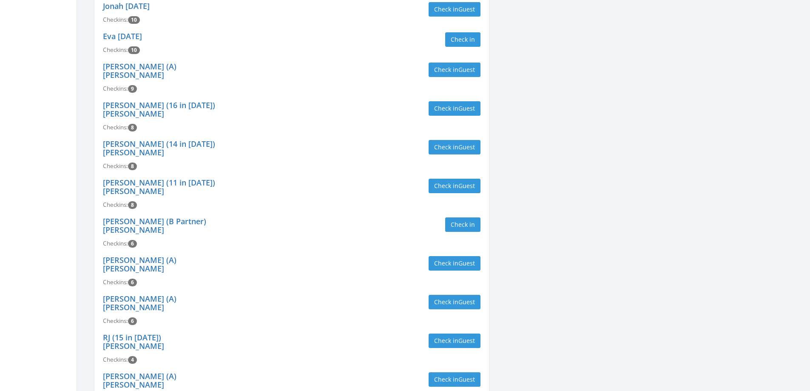
scroll to position [213, 0]
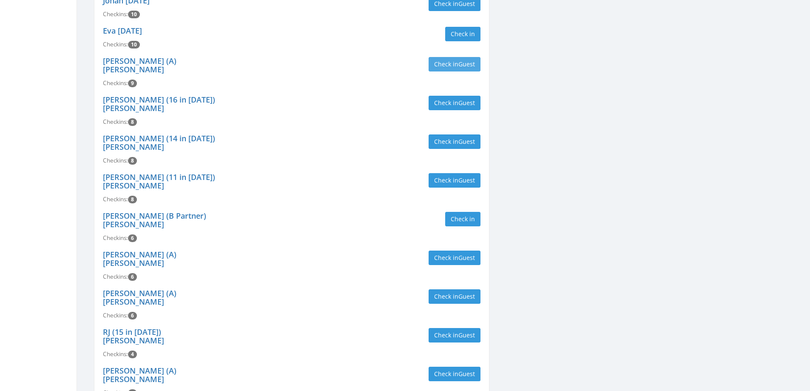
type input "rhoades"
click at [449, 62] on button "Check in Guest" at bounding box center [455, 64] width 52 height 14
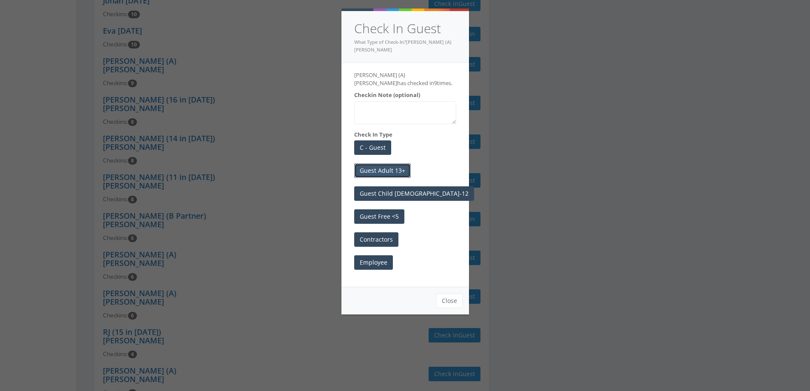
click at [403, 163] on button "Guest Adult 13+" at bounding box center [382, 170] width 57 height 14
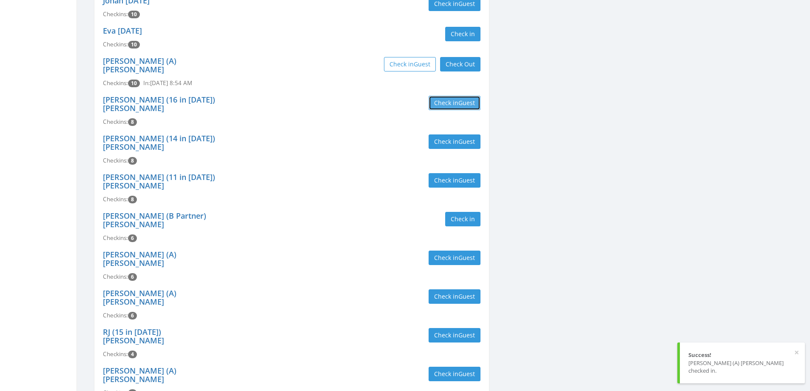
click at [433, 100] on button "Check in Guest" at bounding box center [455, 103] width 52 height 14
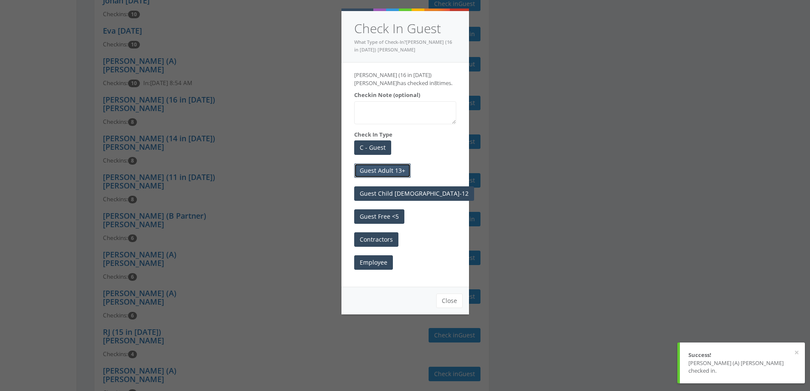
click at [372, 170] on button "Guest Adult 13+" at bounding box center [382, 170] width 57 height 14
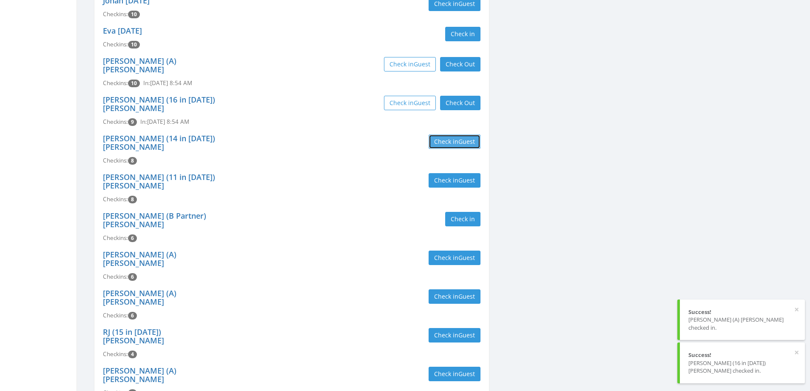
click at [437, 134] on button "Check in Guest" at bounding box center [455, 141] width 52 height 14
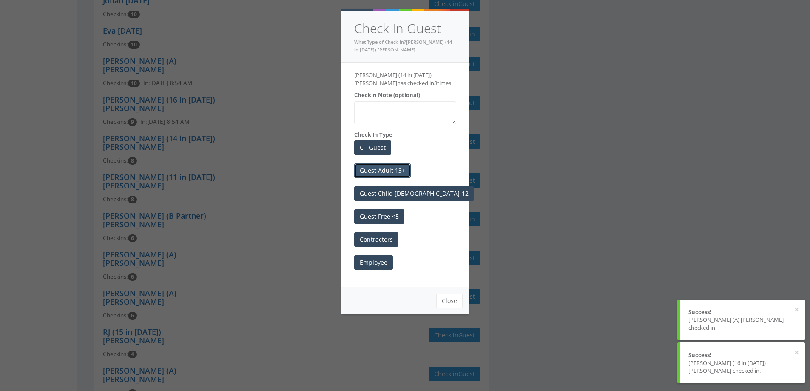
click at [371, 168] on button "Guest Adult 13+" at bounding box center [382, 170] width 57 height 14
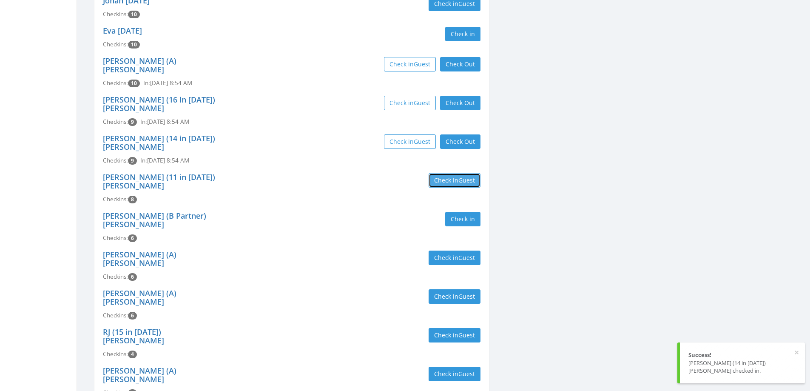
click at [439, 173] on button "Check in Guest" at bounding box center [455, 180] width 52 height 14
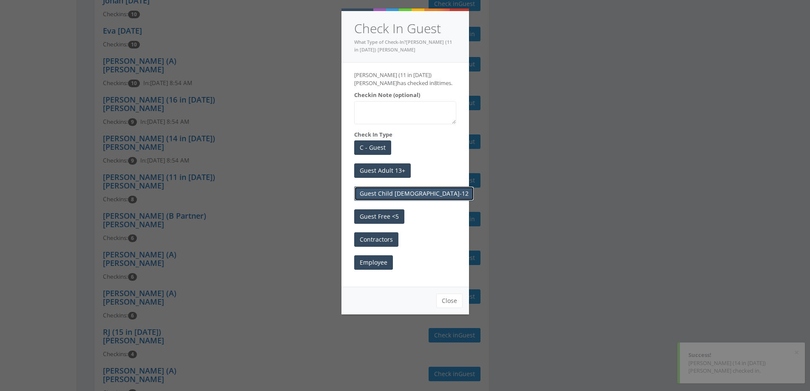
click at [395, 193] on button "Guest Child 6-12" at bounding box center [414, 193] width 120 height 14
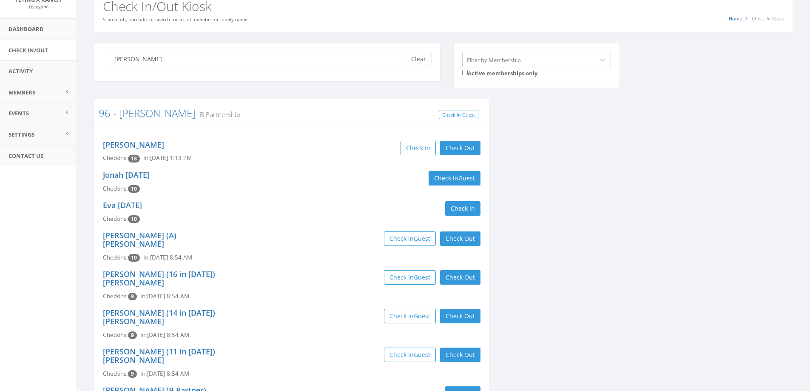
scroll to position [0, 0]
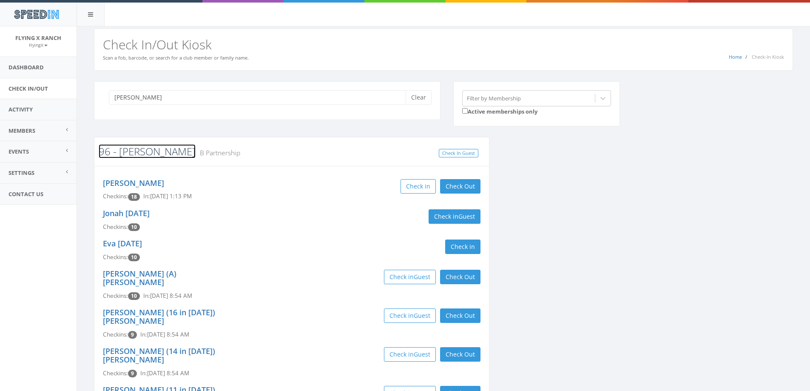
click at [143, 153] on link "96 - [PERSON_NAME]" at bounding box center [147, 151] width 97 height 14
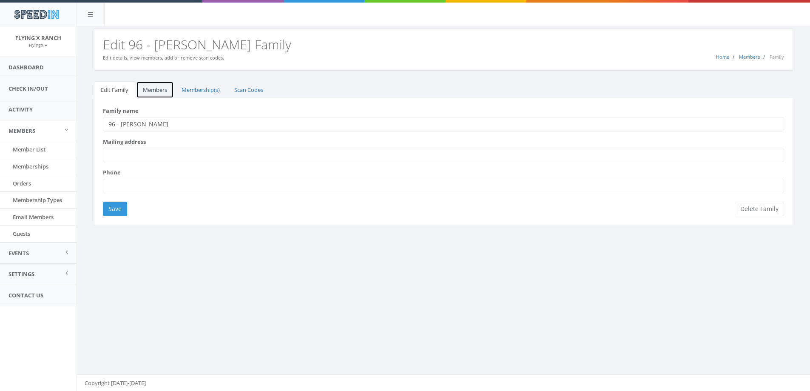
click at [159, 91] on link "Members" at bounding box center [155, 89] width 38 height 17
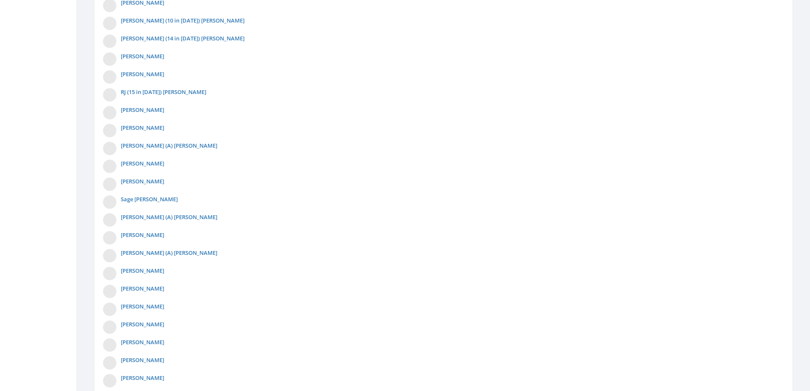
scroll to position [1016, 0]
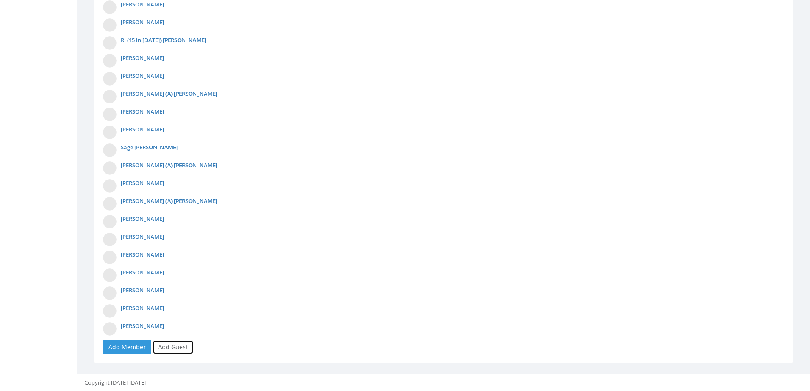
click at [173, 347] on link "Add Guest" at bounding box center [173, 347] width 41 height 14
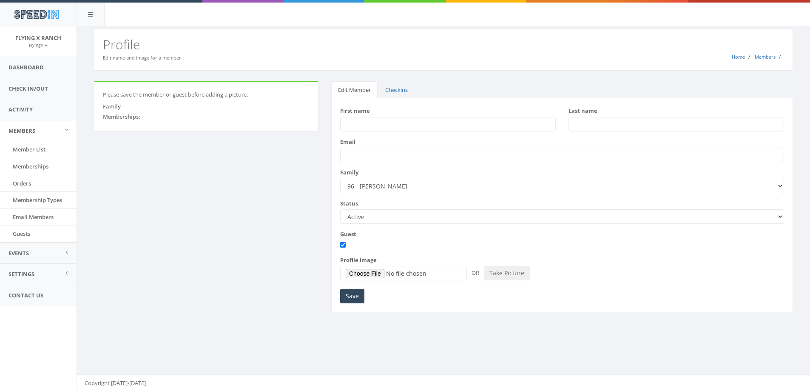
click at [351, 124] on input "First name" at bounding box center [448, 124] width 216 height 14
type input "Trevor"
type input "[PERSON_NAME]"
click at [348, 298] on input "Save" at bounding box center [352, 296] width 24 height 14
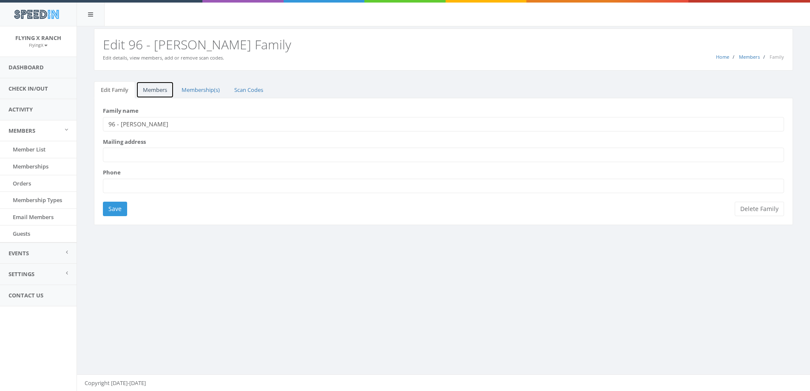
click at [151, 88] on link "Members" at bounding box center [155, 89] width 38 height 17
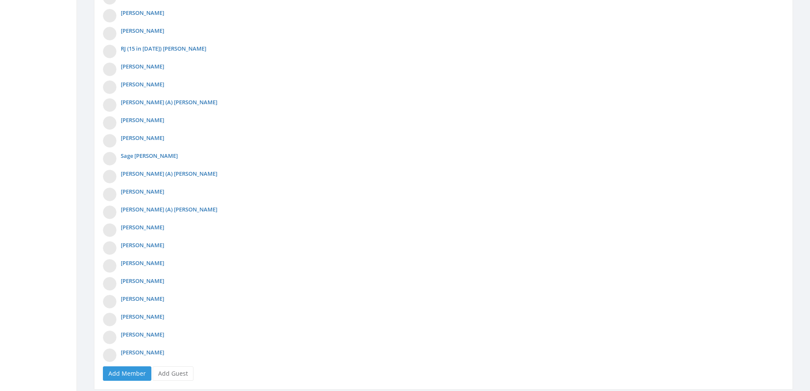
scroll to position [1034, 0]
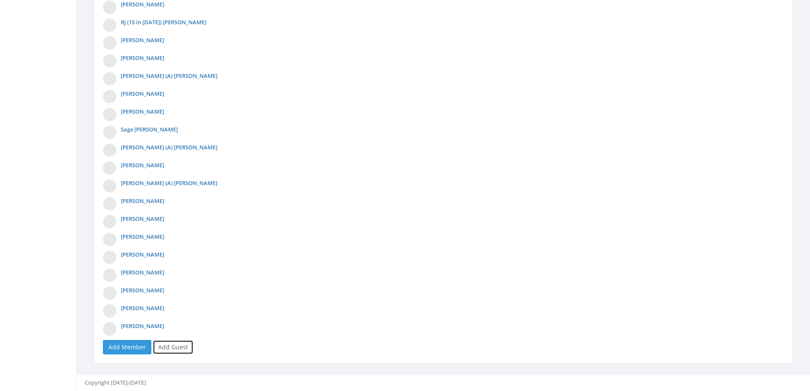
click at [178, 348] on link "Add Guest" at bounding box center [173, 347] width 41 height 14
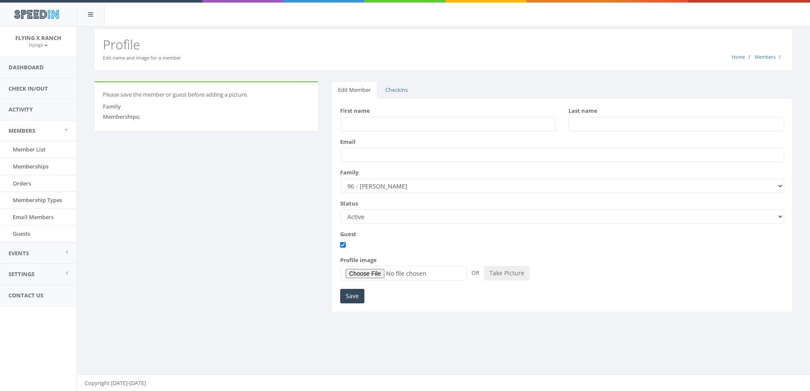
click at [376, 125] on input "First name" at bounding box center [448, 124] width 216 height 14
type input "Dante"
type input "Horner"
click at [355, 296] on input "Save" at bounding box center [352, 296] width 24 height 14
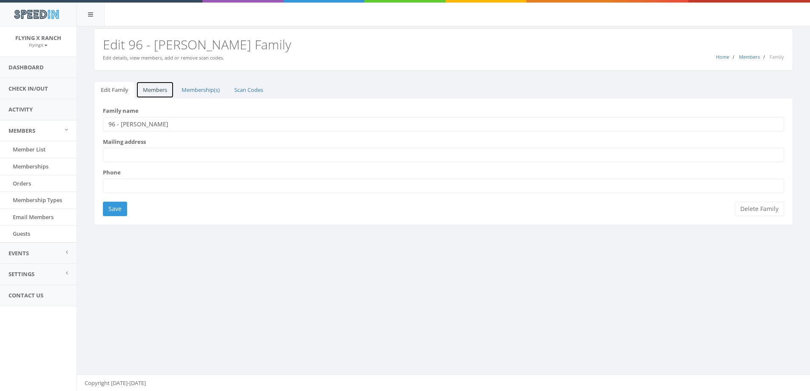
click at [158, 90] on link "Members" at bounding box center [155, 89] width 38 height 17
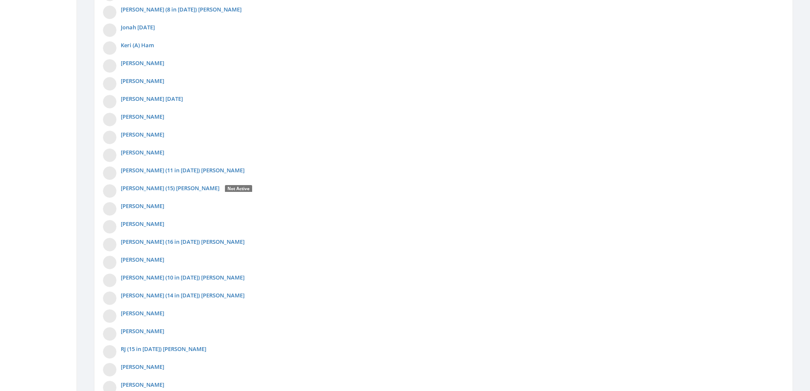
scroll to position [1052, 0]
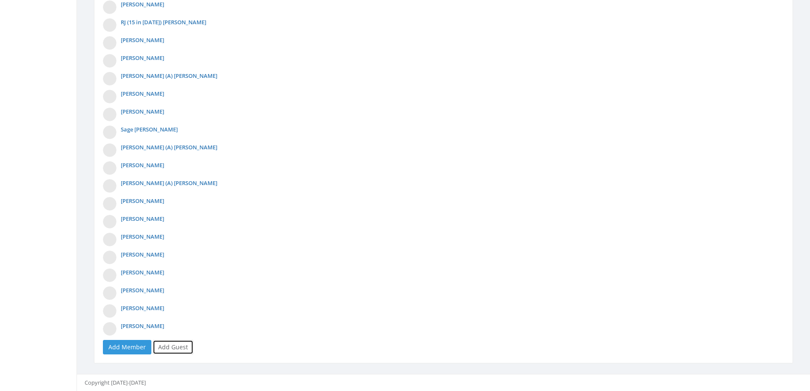
click at [162, 347] on link "Add Guest" at bounding box center [173, 347] width 41 height 14
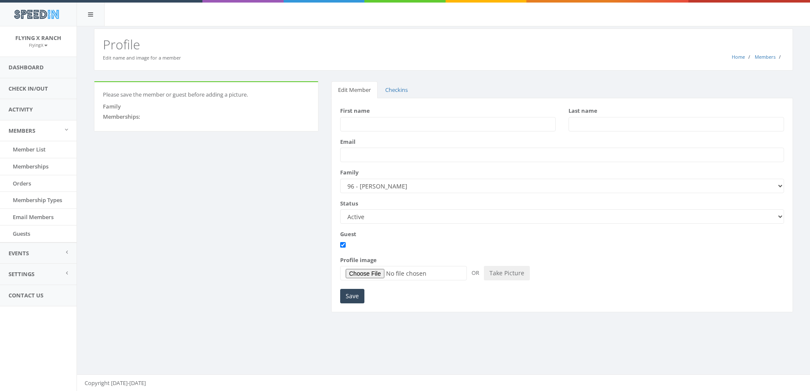
click at [352, 121] on input "First name" at bounding box center [448, 124] width 216 height 14
type input "Breck"
type input "[PERSON_NAME]"
drag, startPoint x: 353, startPoint y: 298, endPoint x: 298, endPoint y: 241, distance: 79.7
click at [353, 298] on input "Save" at bounding box center [352, 296] width 24 height 14
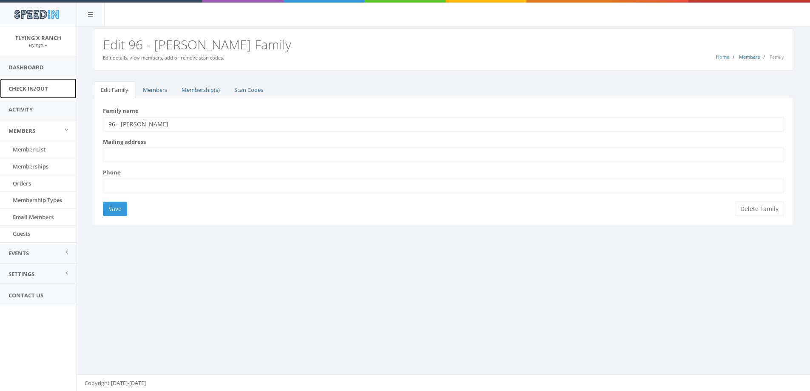
click at [45, 87] on link "Check In/Out" at bounding box center [38, 88] width 77 height 21
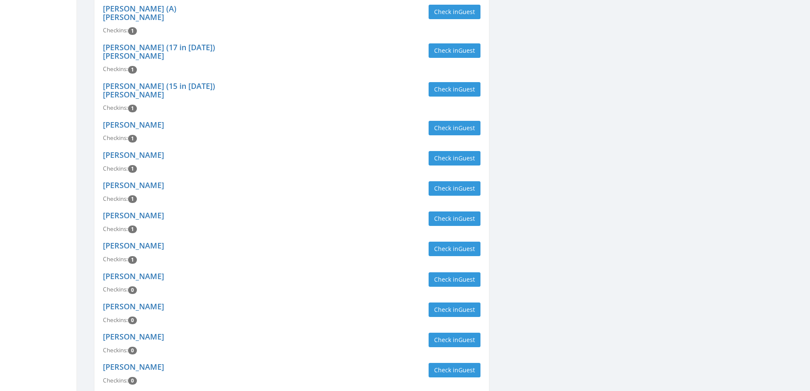
scroll to position [2083, 0]
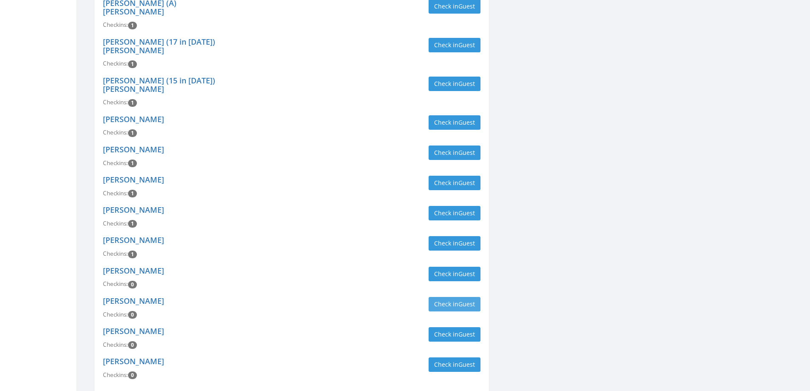
type input "[PERSON_NAME]"
click at [436, 297] on button "Check in Guest" at bounding box center [455, 304] width 52 height 14
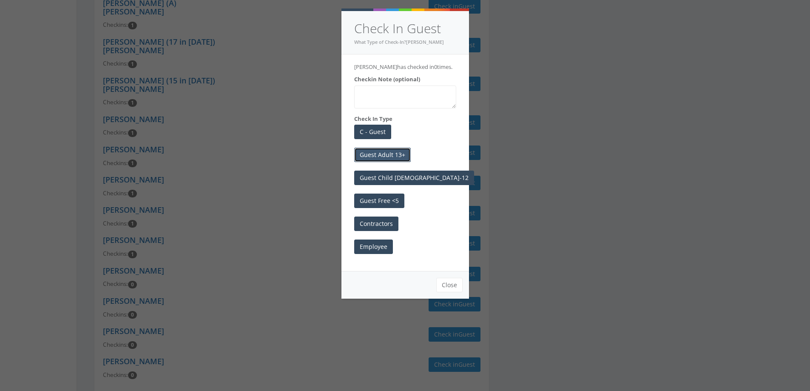
click at [375, 159] on button "Guest Adult 13+" at bounding box center [382, 155] width 57 height 14
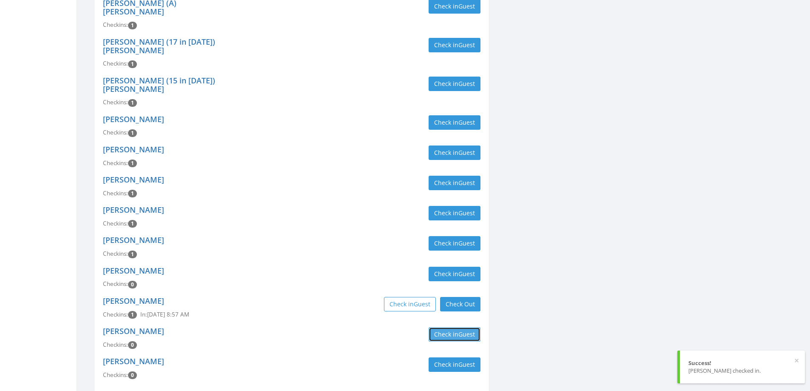
click at [443, 327] on button "Check in Guest" at bounding box center [455, 334] width 52 height 14
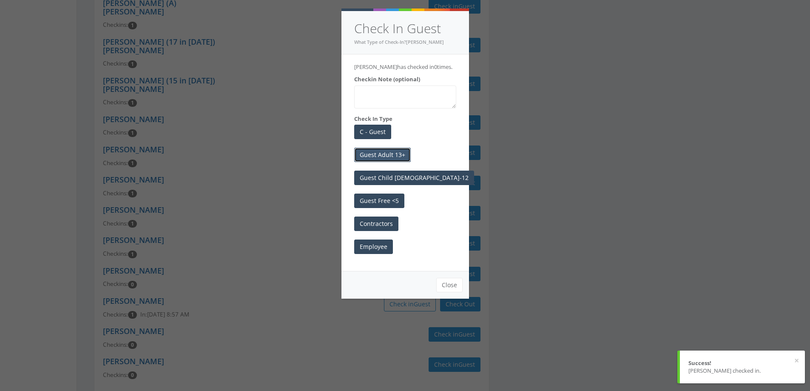
click at [384, 159] on button "Guest Adult 13+" at bounding box center [382, 155] width 57 height 14
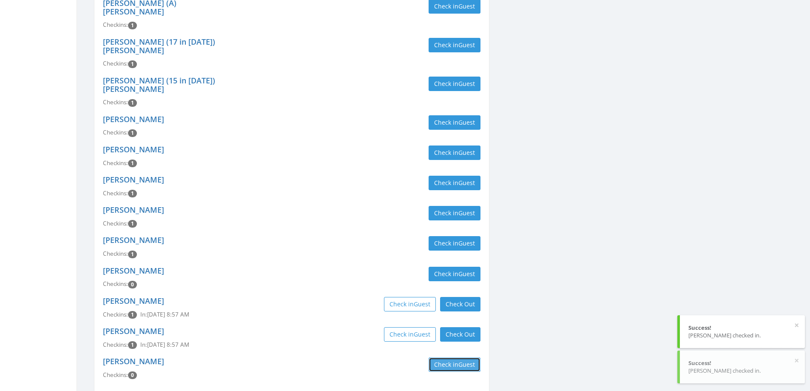
click at [456, 357] on button "Check in Guest" at bounding box center [455, 364] width 52 height 14
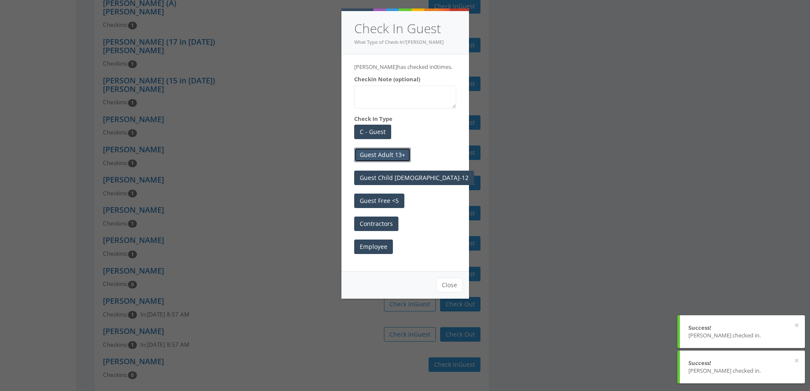
click at [394, 154] on button "Guest Adult 13+" at bounding box center [382, 155] width 57 height 14
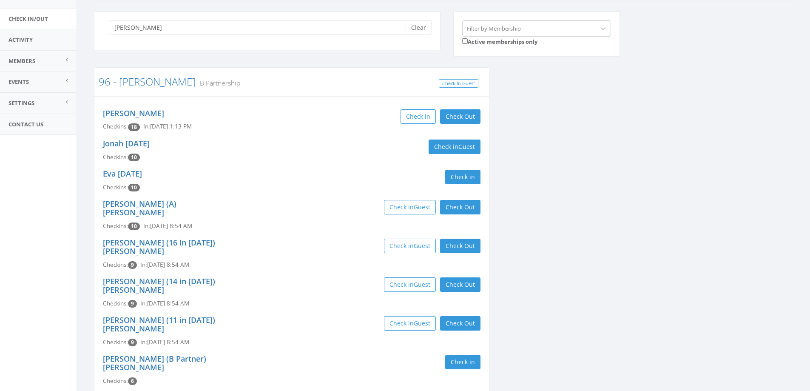
scroll to position [0, 0]
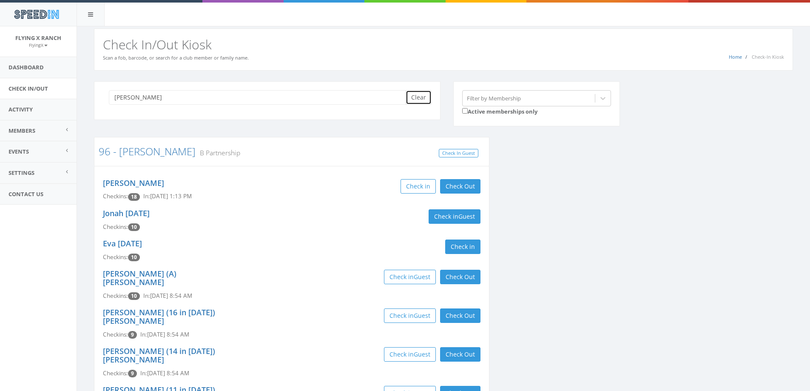
click at [417, 102] on button "Clear" at bounding box center [419, 97] width 26 height 14
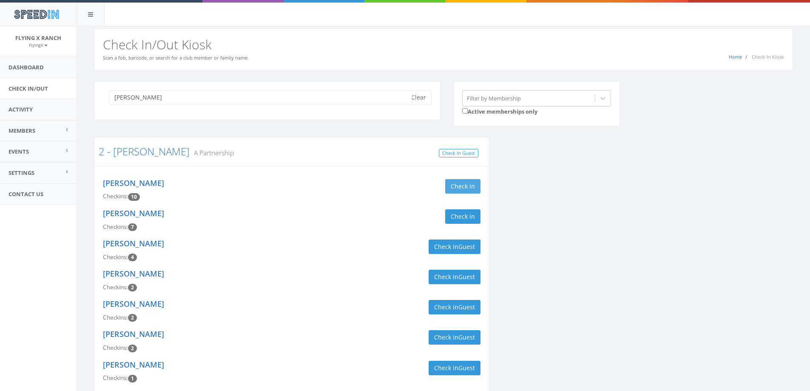
type input "hauser"
drag, startPoint x: 461, startPoint y: 184, endPoint x: 463, endPoint y: 198, distance: 14.1
click at [461, 189] on button "Check in" at bounding box center [462, 186] width 35 height 14
click at [469, 219] on button "Check in" at bounding box center [462, 216] width 35 height 14
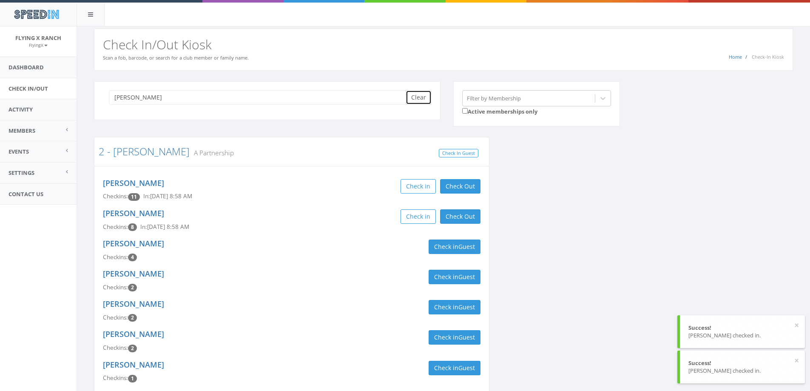
click at [424, 94] on button "Clear" at bounding box center [419, 97] width 26 height 14
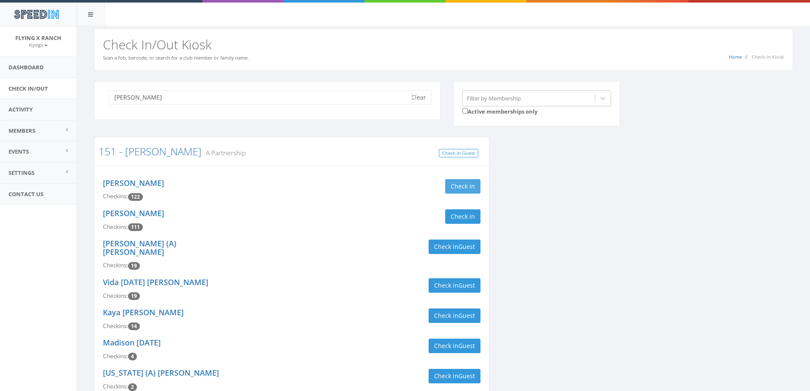
type input "qualls"
drag, startPoint x: 464, startPoint y: 182, endPoint x: 466, endPoint y: 187, distance: 5.4
click at [466, 185] on button "Check in" at bounding box center [462, 186] width 35 height 14
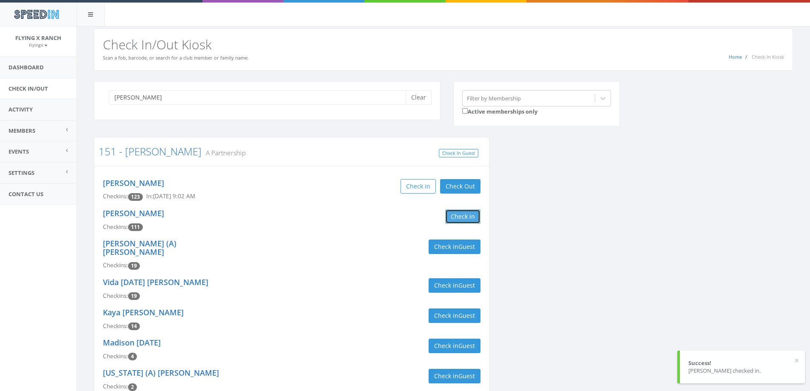
click at [463, 216] on button "Check in" at bounding box center [462, 216] width 35 height 14
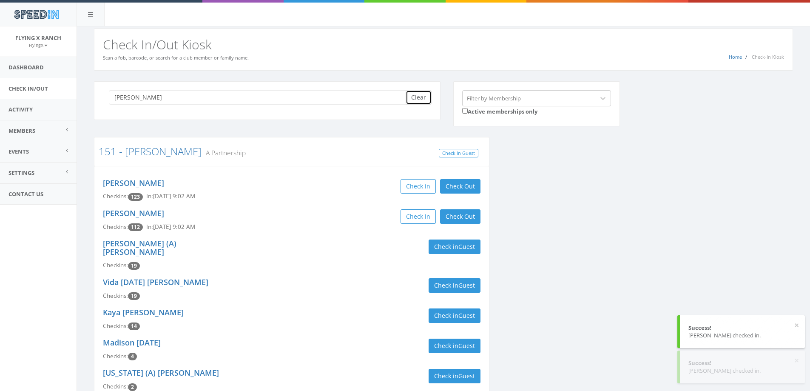
click at [426, 98] on button "Clear" at bounding box center [419, 97] width 26 height 14
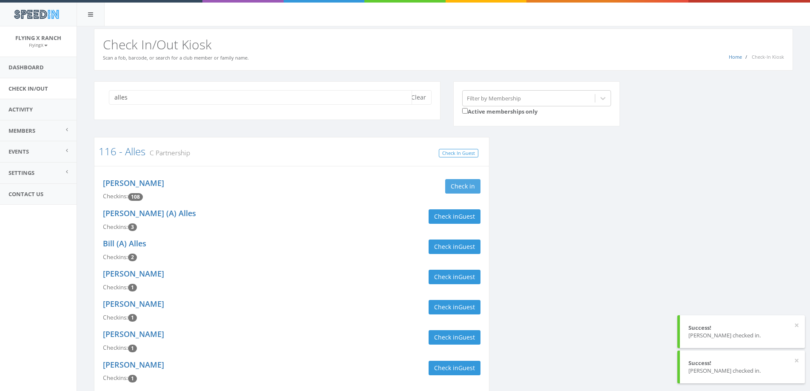
type input "alles"
click at [455, 182] on button "Check in" at bounding box center [462, 186] width 35 height 14
click at [415, 101] on button "Clear" at bounding box center [419, 97] width 26 height 14
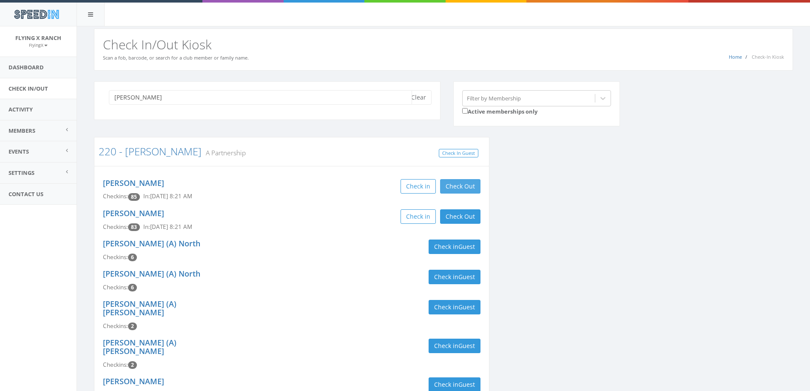
type input "parker"
click at [453, 185] on button "Check Out" at bounding box center [460, 186] width 40 height 14
click at [460, 216] on button "Check Out" at bounding box center [460, 216] width 40 height 14
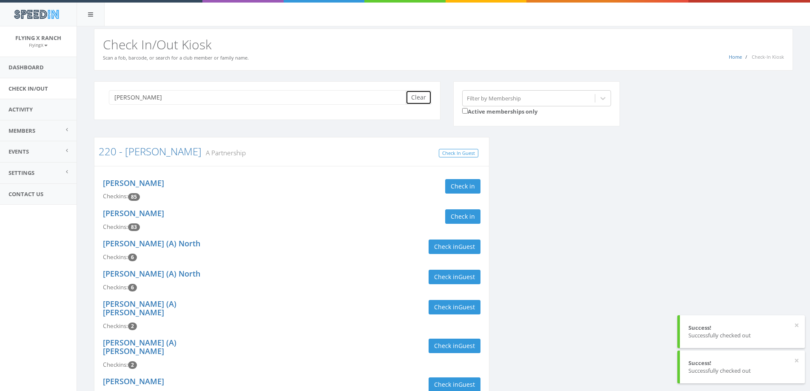
click at [417, 101] on button "Clear" at bounding box center [419, 97] width 26 height 14
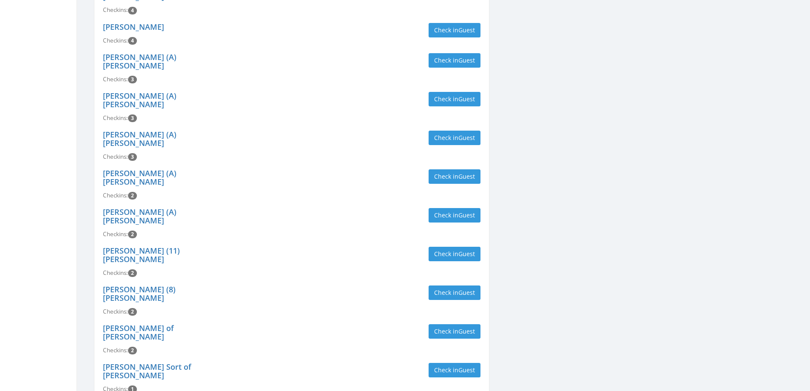
scroll to position [340, 0]
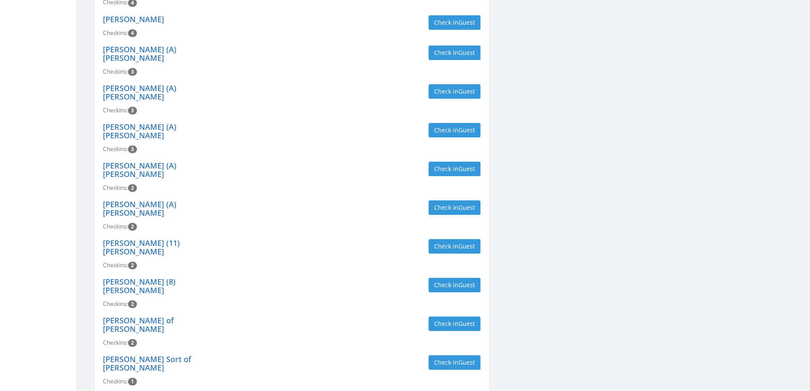
type input "tutt"
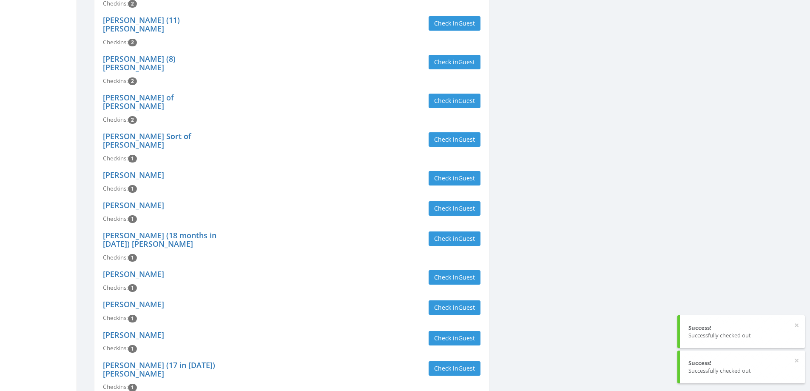
scroll to position [566, 0]
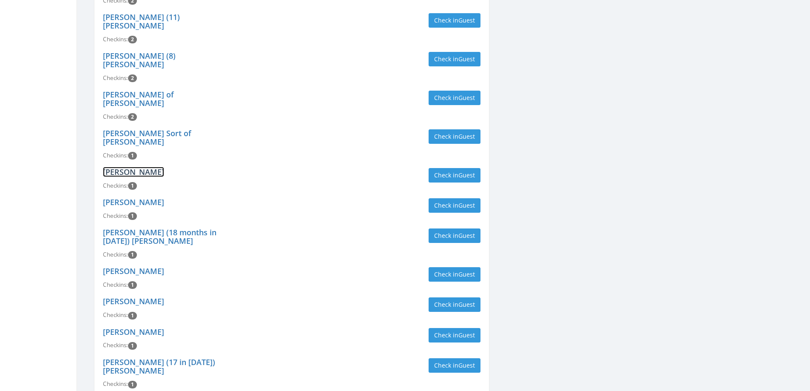
click at [139, 167] on link "Sarah Paulson" at bounding box center [133, 172] width 61 height 10
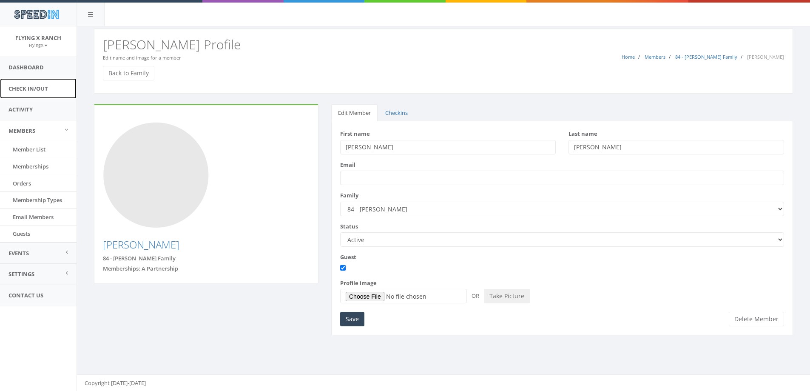
click at [50, 87] on link "Check In/Out" at bounding box center [38, 88] width 77 height 21
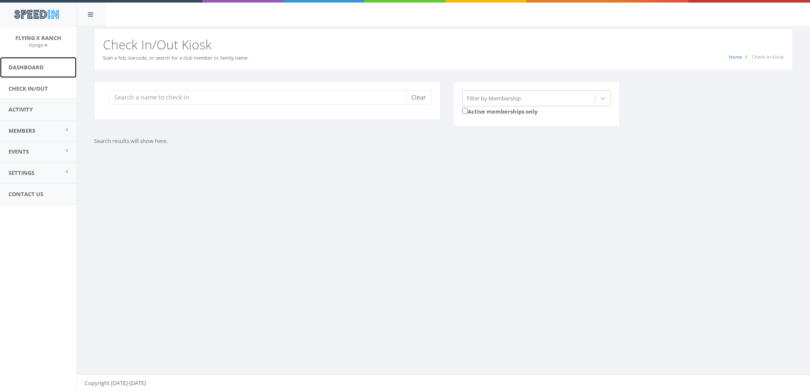
click at [36, 69] on link "Dashboard" at bounding box center [38, 67] width 77 height 21
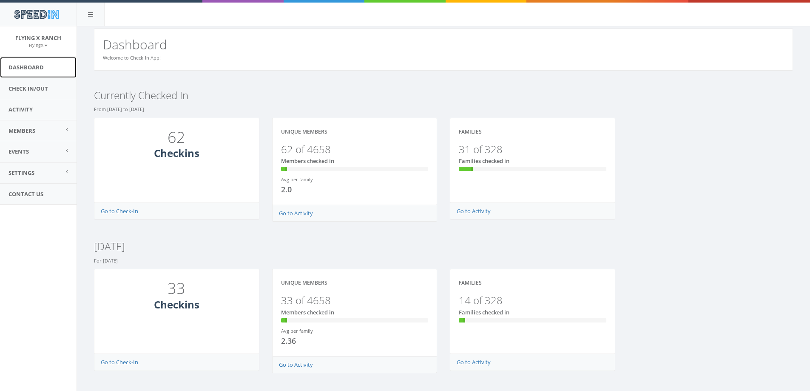
click at [46, 65] on link "Dashboard" at bounding box center [38, 67] width 77 height 21
click at [34, 90] on link "Check In/Out" at bounding box center [38, 88] width 77 height 21
